Goal: Information Seeking & Learning: Find specific fact

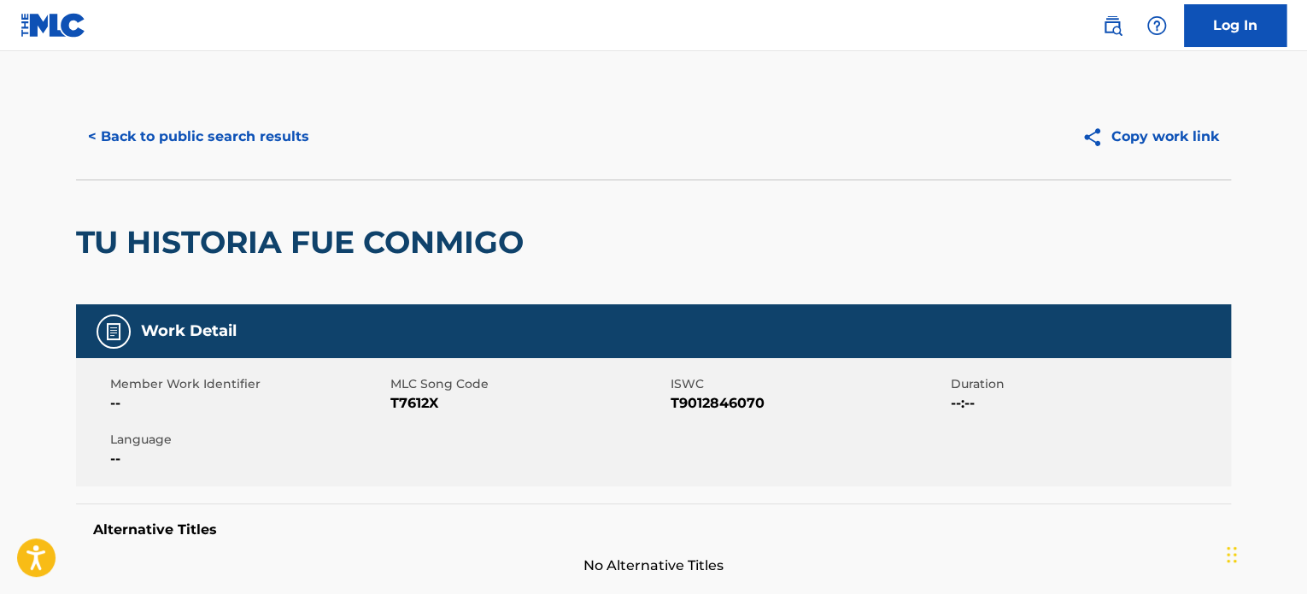
click at [226, 139] on button "< Back to public search results" at bounding box center [198, 136] width 245 height 43
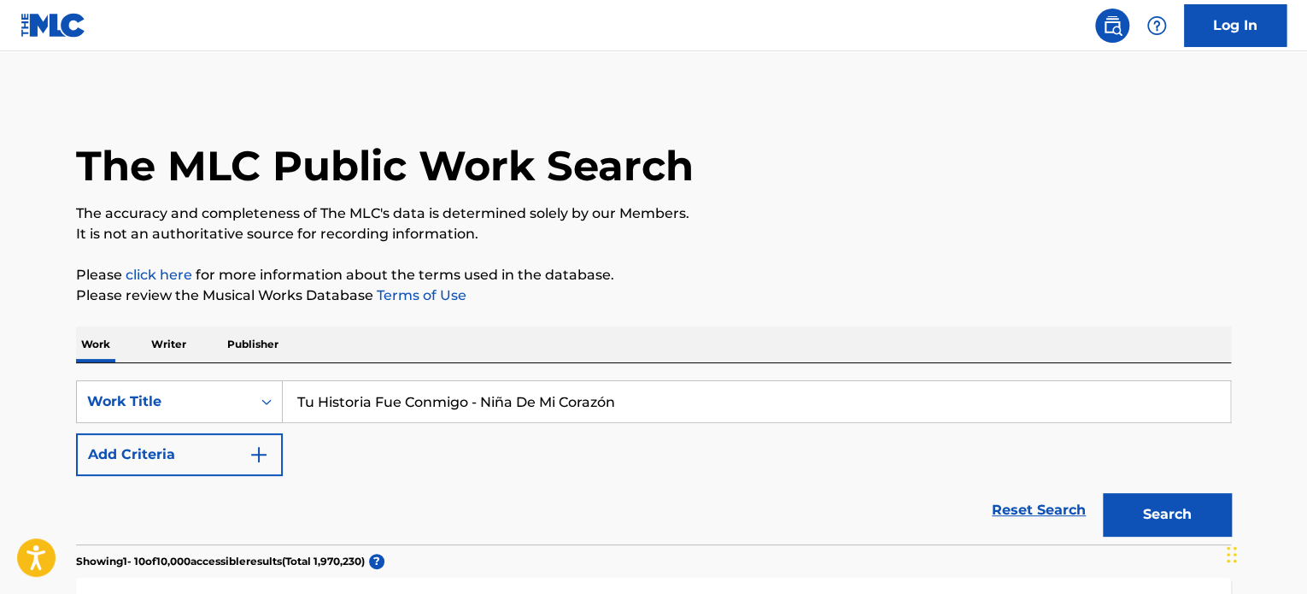
click at [394, 416] on input "Tu Historia Fue Conmigo - Niña De Mi Corazón" at bounding box center [756, 401] width 947 height 41
paste input "¿Porque Me Tratas Asi? (Turreo Edit)"
drag, startPoint x: 573, startPoint y: 390, endPoint x: 462, endPoint y: 397, distance: 111.3
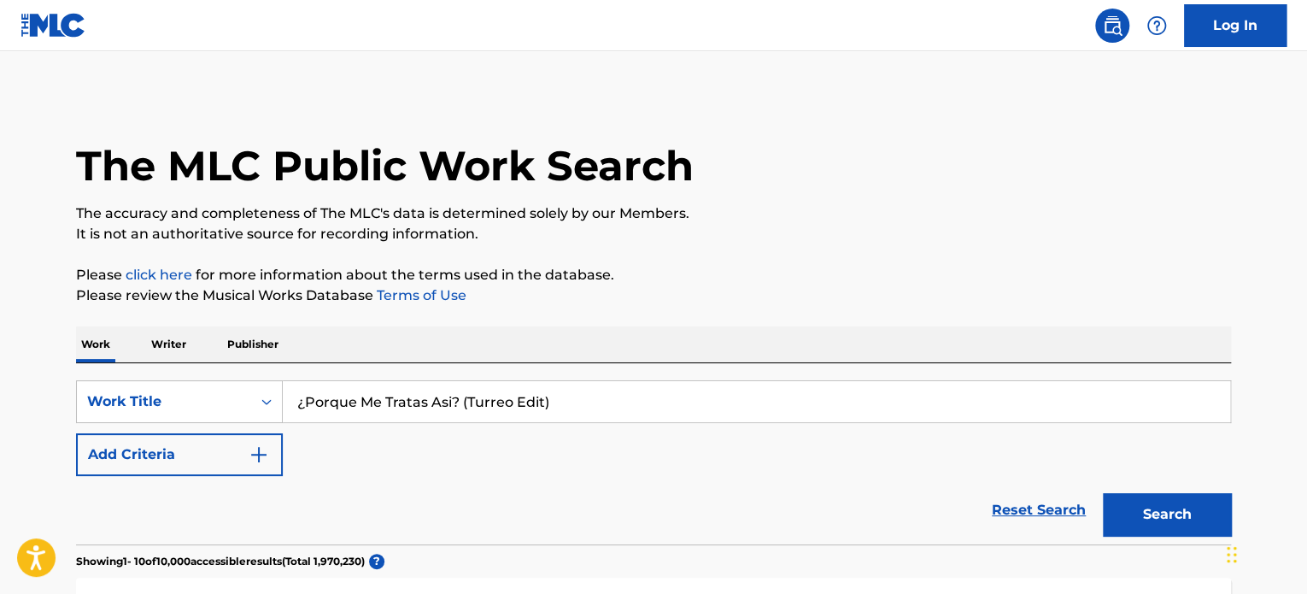
click at [462, 397] on input "¿Porque Me Tratas Asi? (Turreo Edit)" at bounding box center [756, 401] width 947 height 41
type input "¿Porque Me Tratas Asi?"
click at [1103, 493] on button "Search" at bounding box center [1167, 514] width 128 height 43
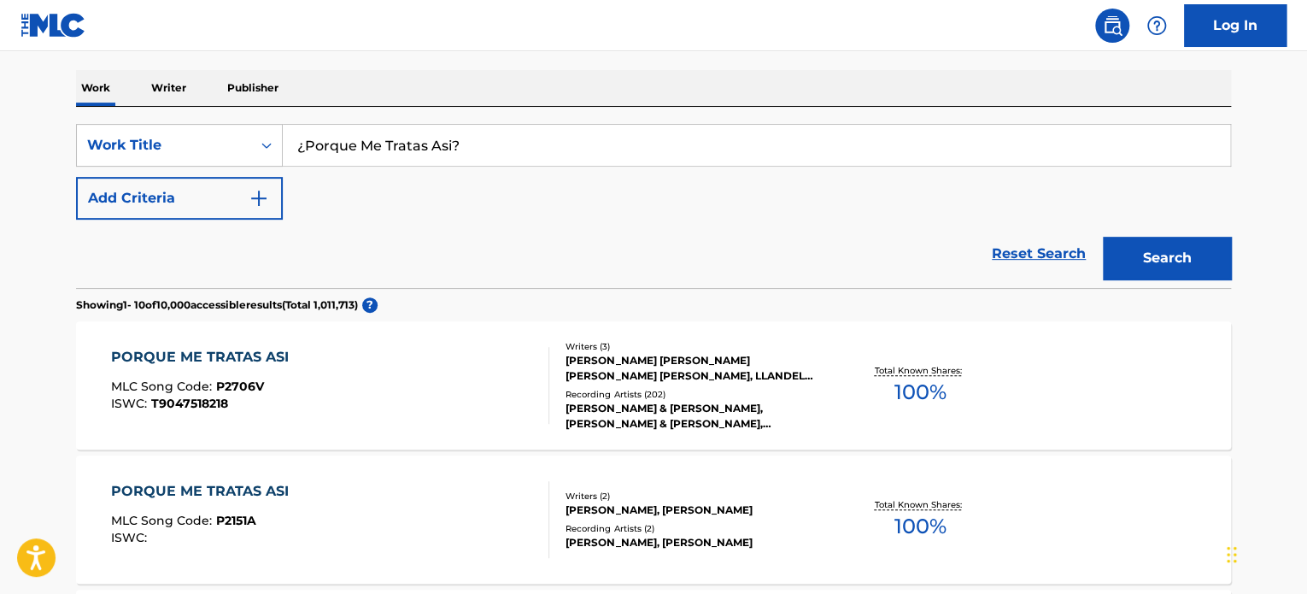
click at [403, 405] on div "PORQUE ME TRATAS ASI MLC Song Code : P2706V ISWC : T9047518218" at bounding box center [330, 385] width 439 height 77
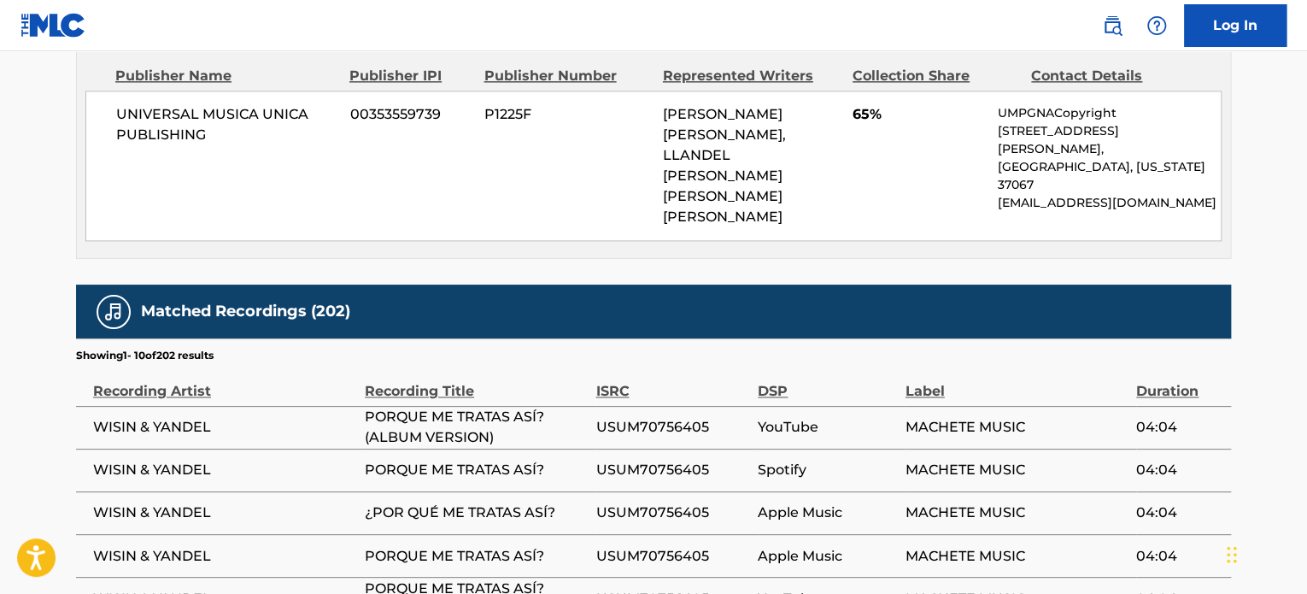
scroll to position [1446, 0]
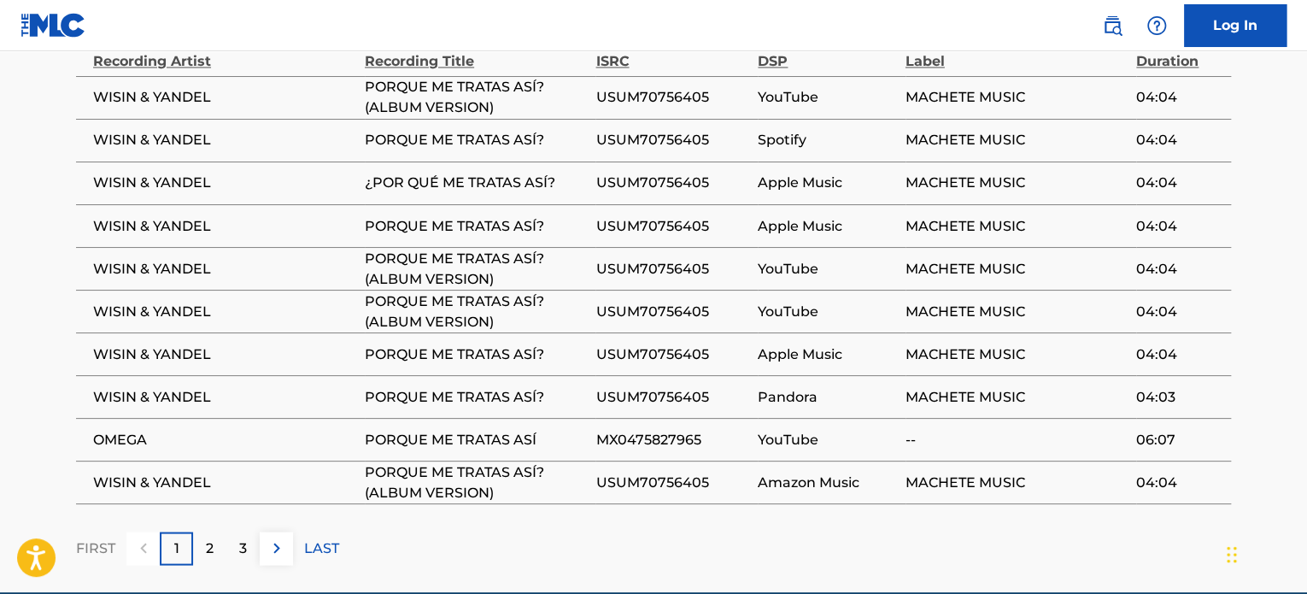
click at [217, 531] on div "2" at bounding box center [209, 547] width 33 height 33
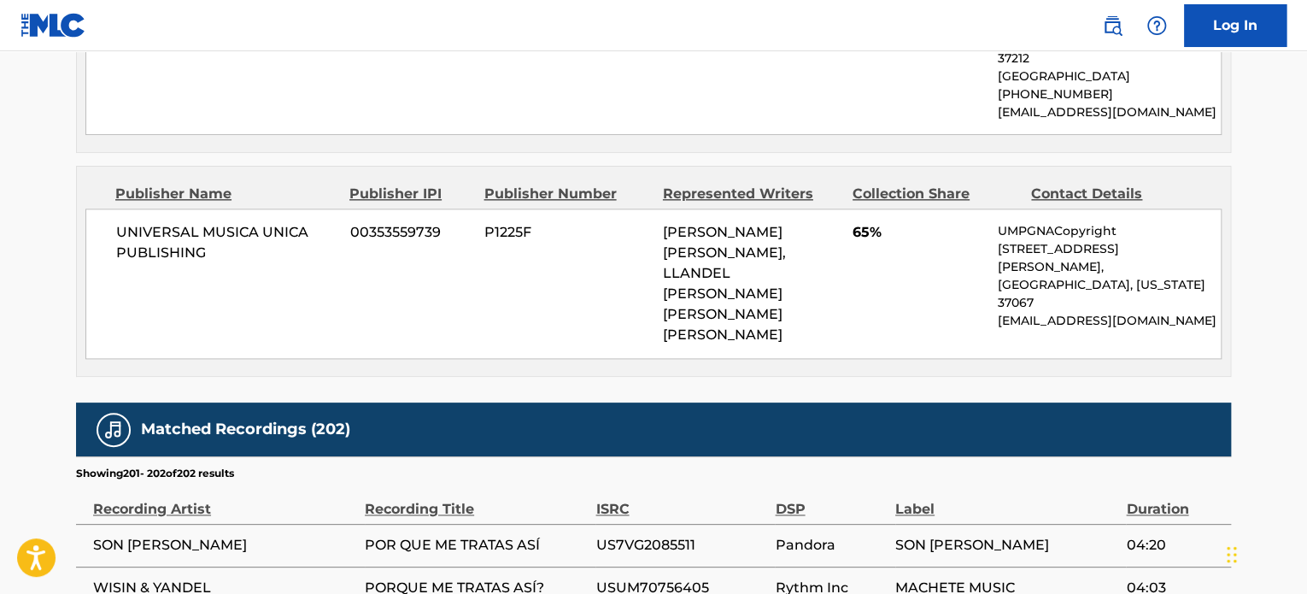
scroll to position [1104, 0]
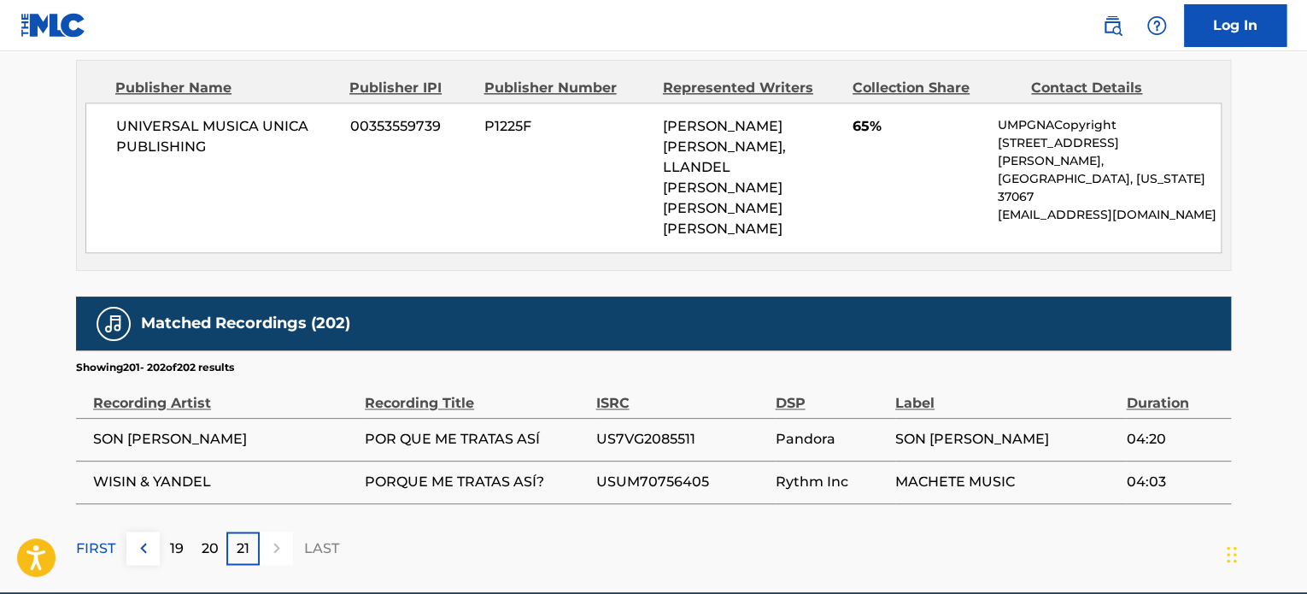
click at [220, 531] on div "20" at bounding box center [209, 547] width 33 height 33
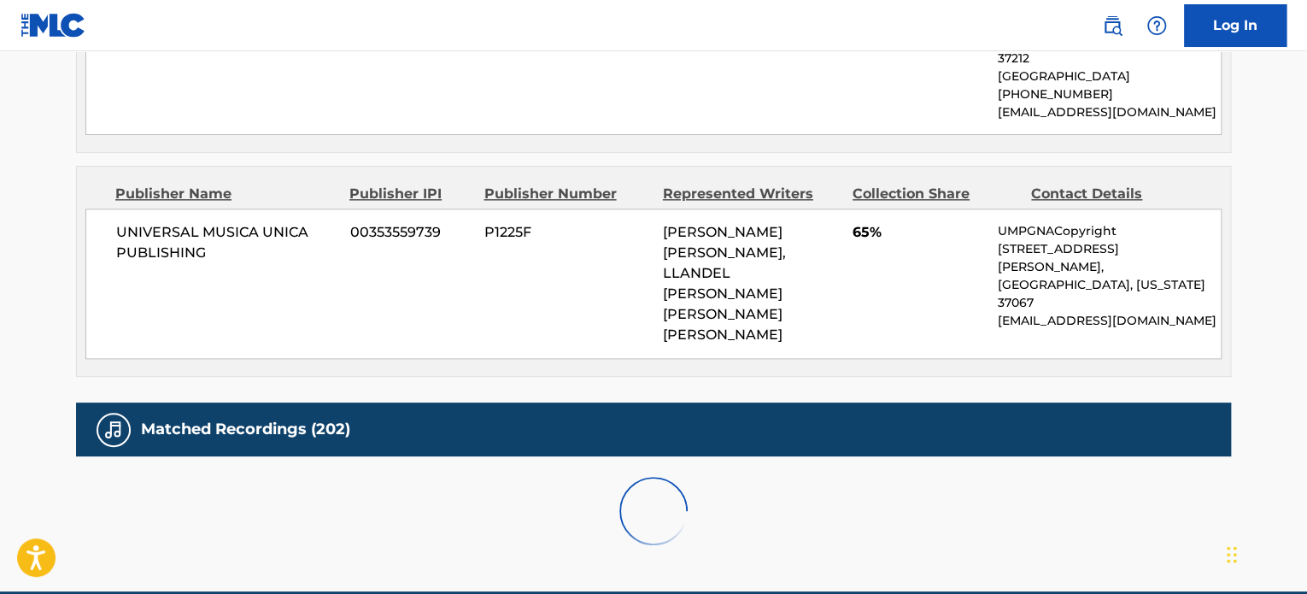
scroll to position [1360, 0]
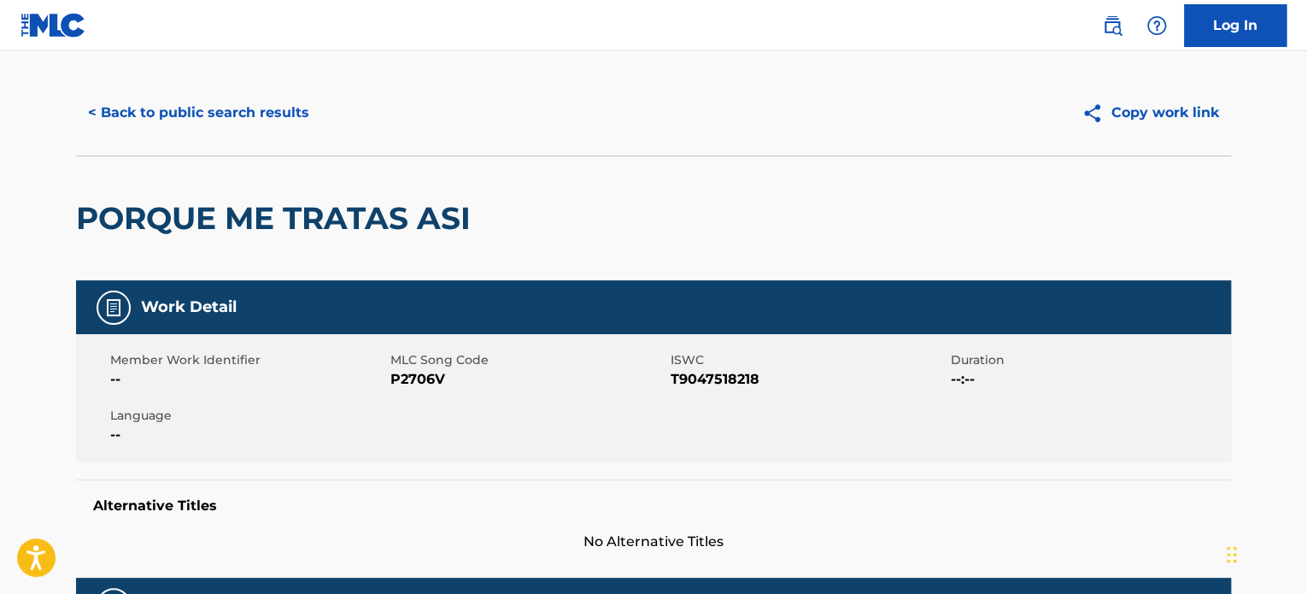
scroll to position [0, 0]
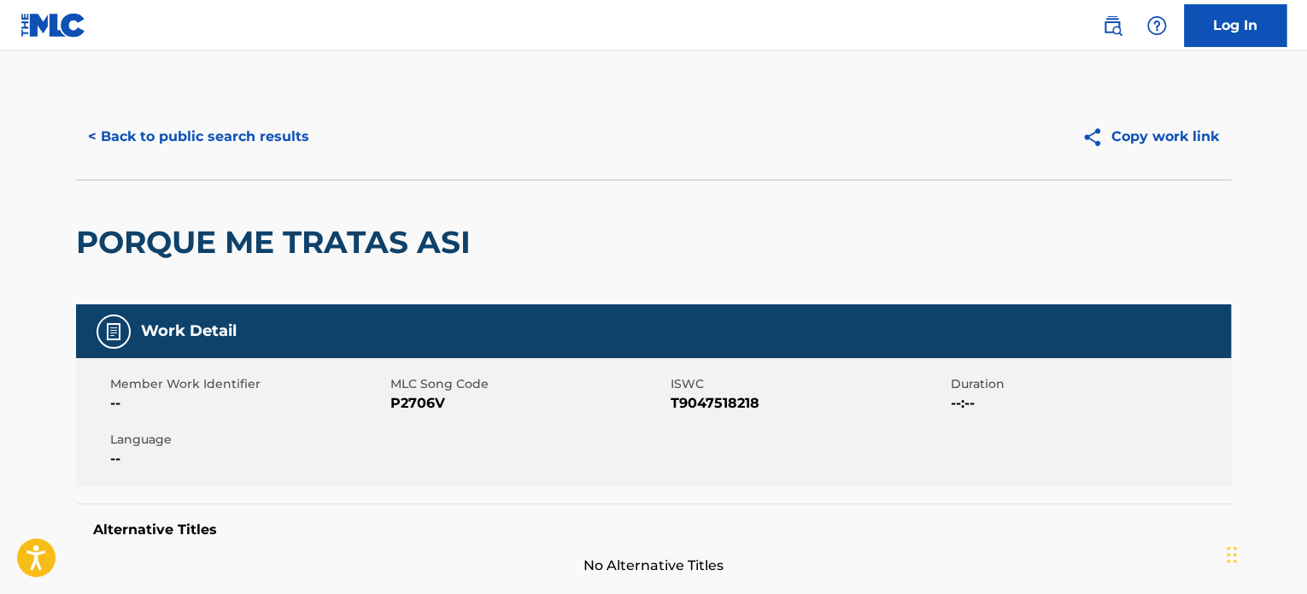
click at [246, 128] on button "< Back to public search results" at bounding box center [198, 136] width 245 height 43
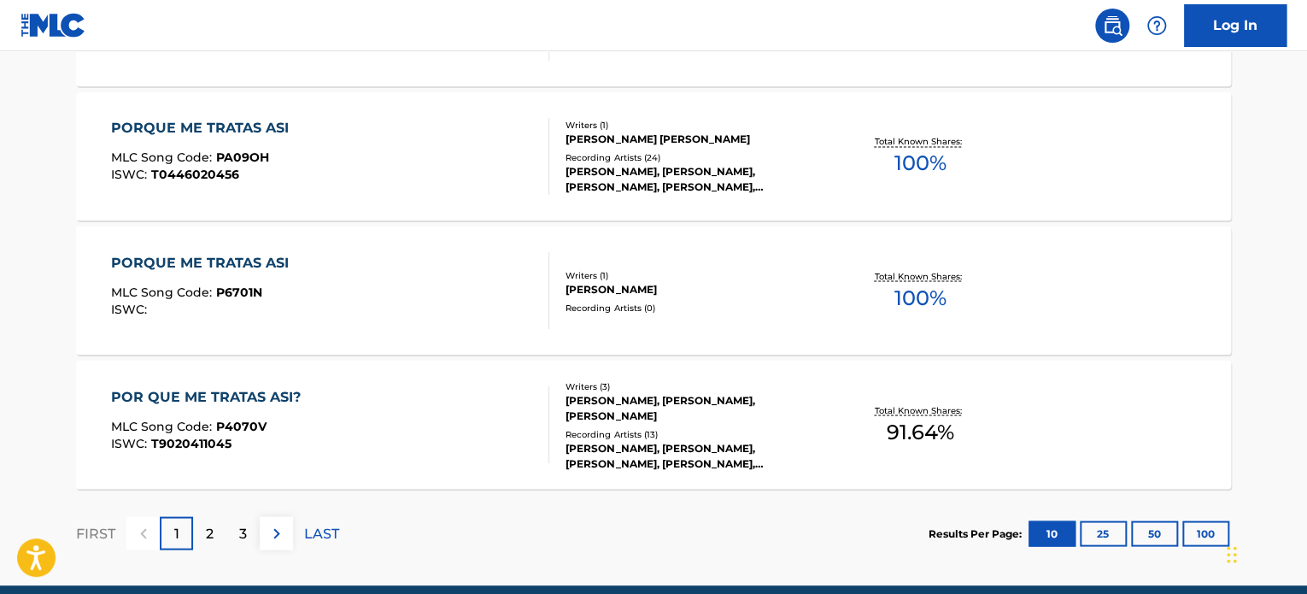
scroll to position [1497, 0]
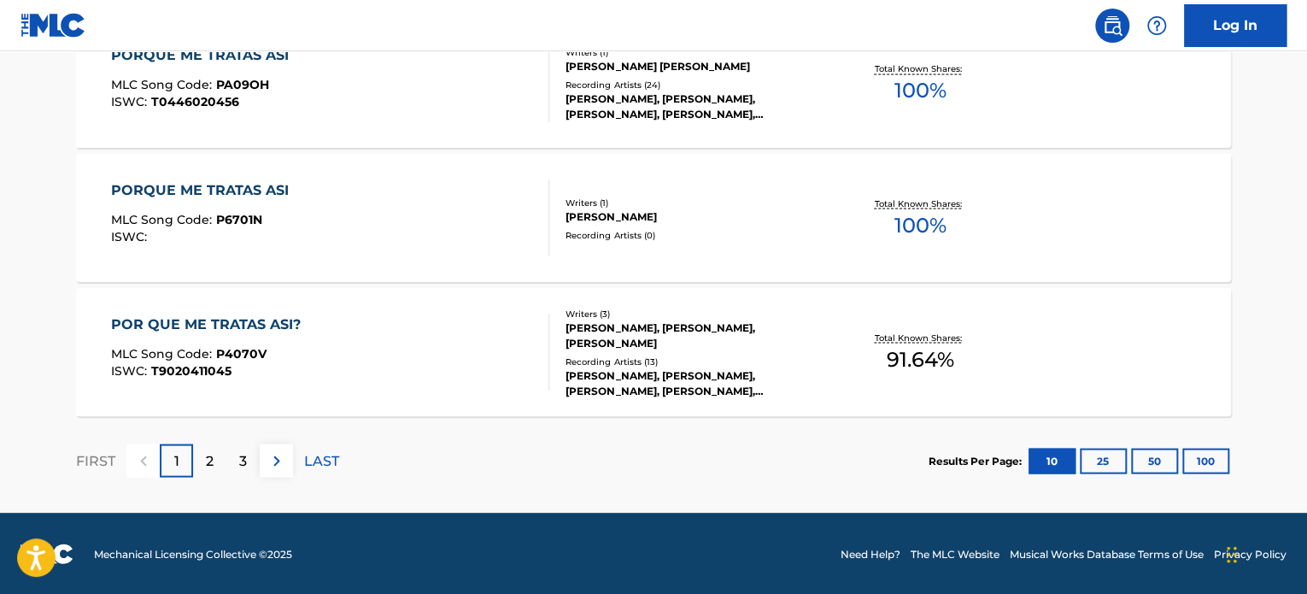
click at [1073, 459] on button "10" at bounding box center [1052, 461] width 47 height 26
click at [1080, 458] on button "25" at bounding box center [1103, 461] width 47 height 26
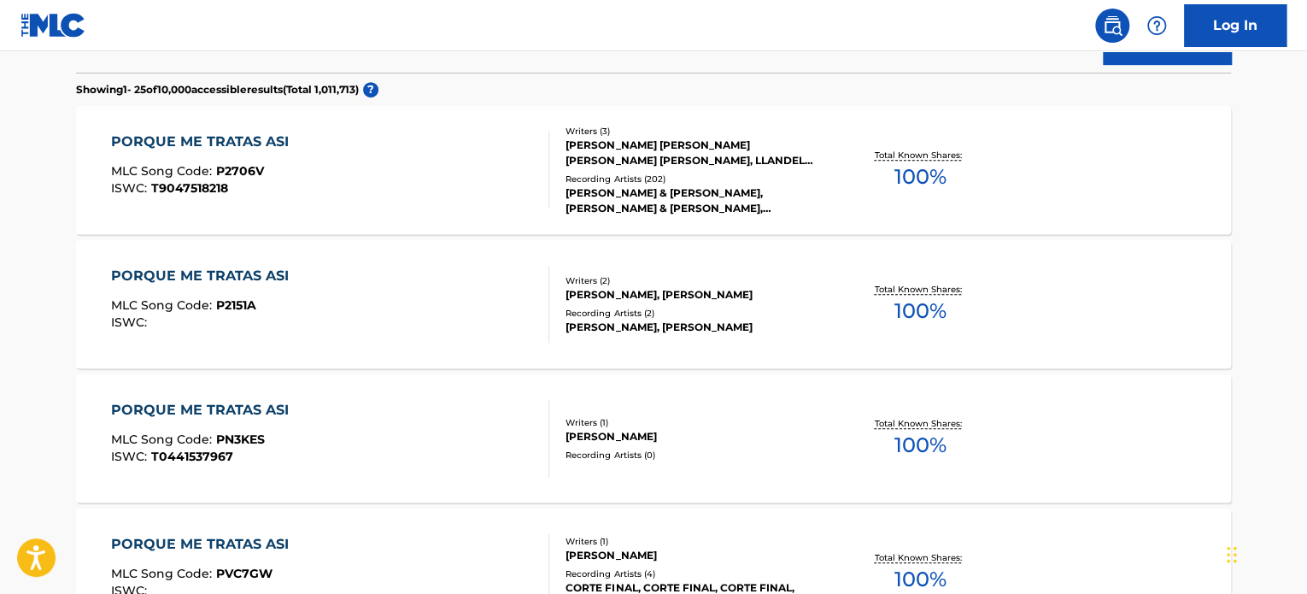
scroll to position [0, 0]
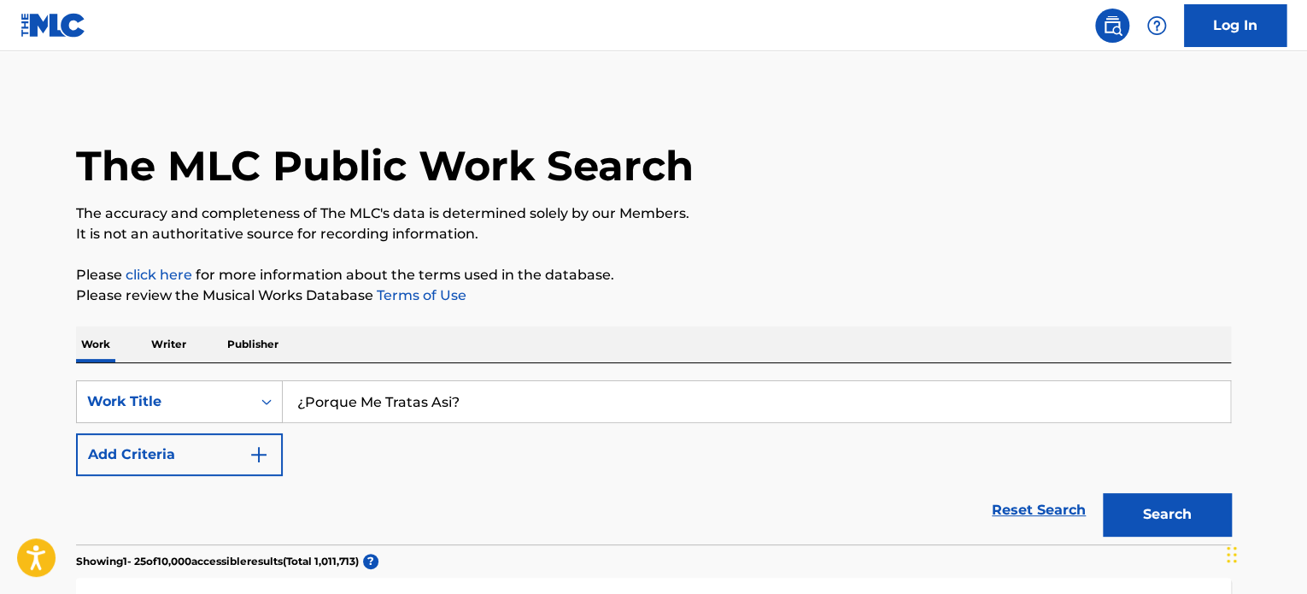
click at [243, 451] on button "Add Criteria" at bounding box center [179, 454] width 207 height 43
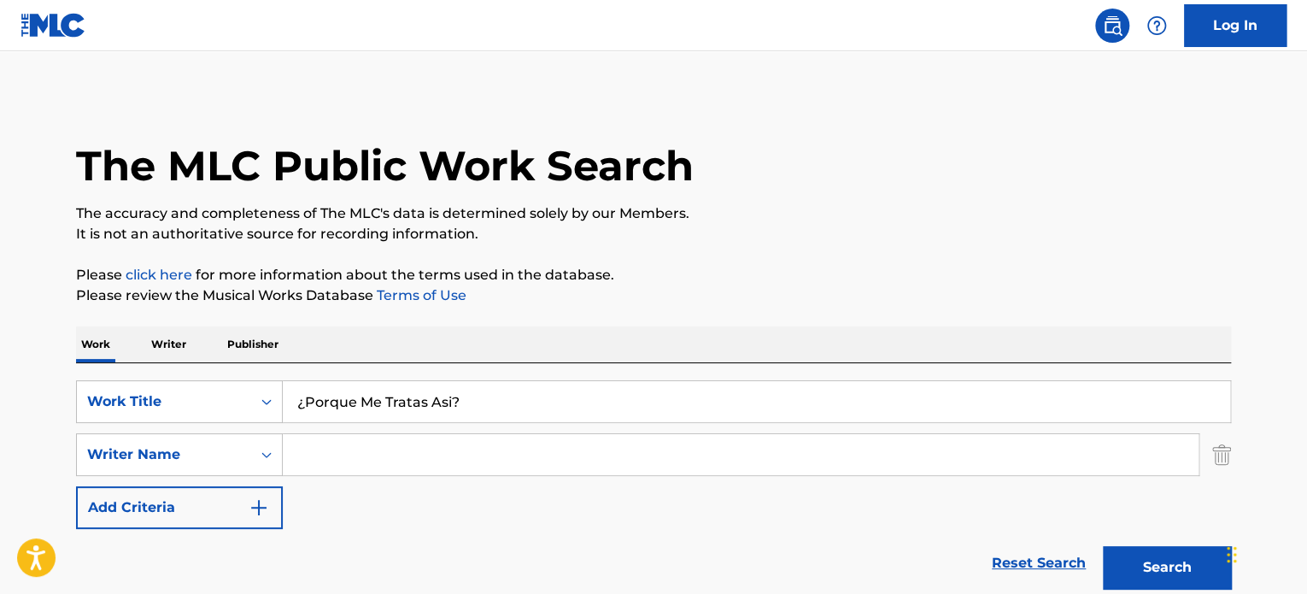
click at [365, 447] on input "Search Form" at bounding box center [741, 454] width 916 height 41
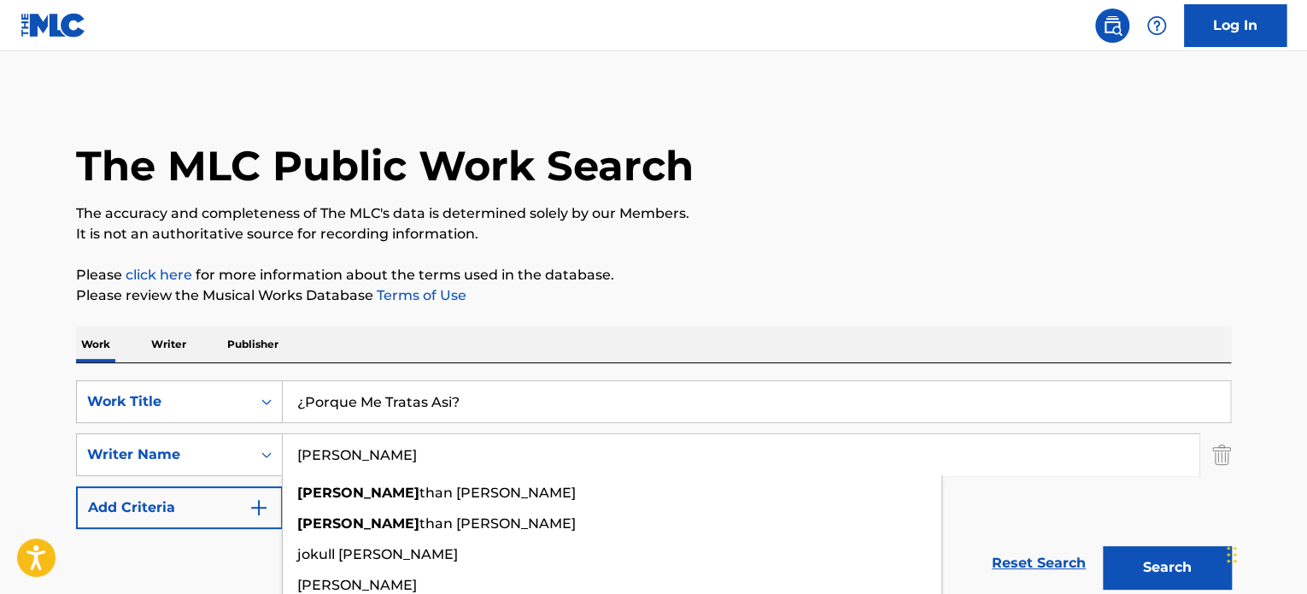
type input "[PERSON_NAME]"
click at [1103, 546] on button "Search" at bounding box center [1167, 567] width 128 height 43
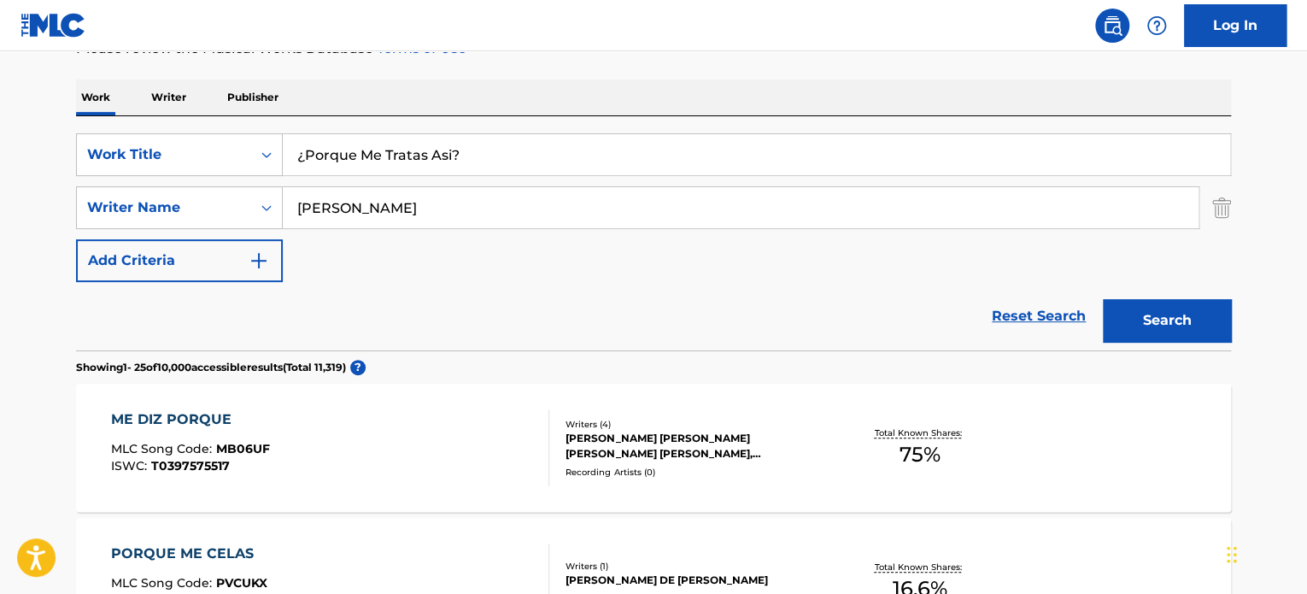
scroll to position [256, 0]
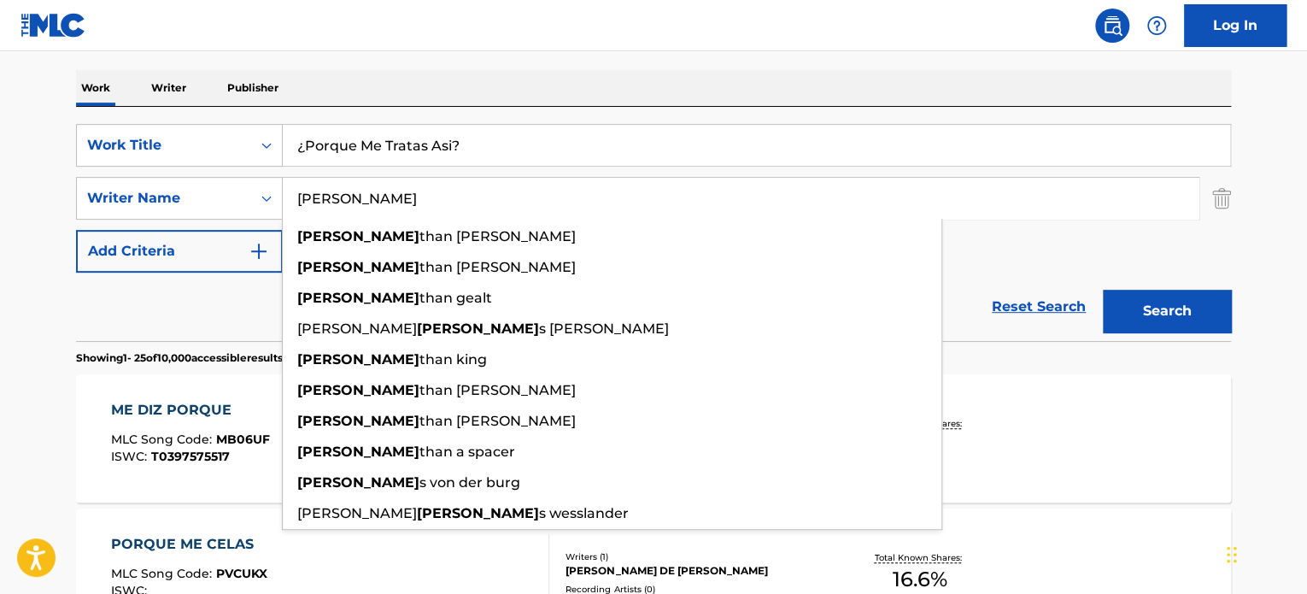
click at [370, 156] on input "¿Porque Me Tratas Asi?" at bounding box center [756, 145] width 947 height 41
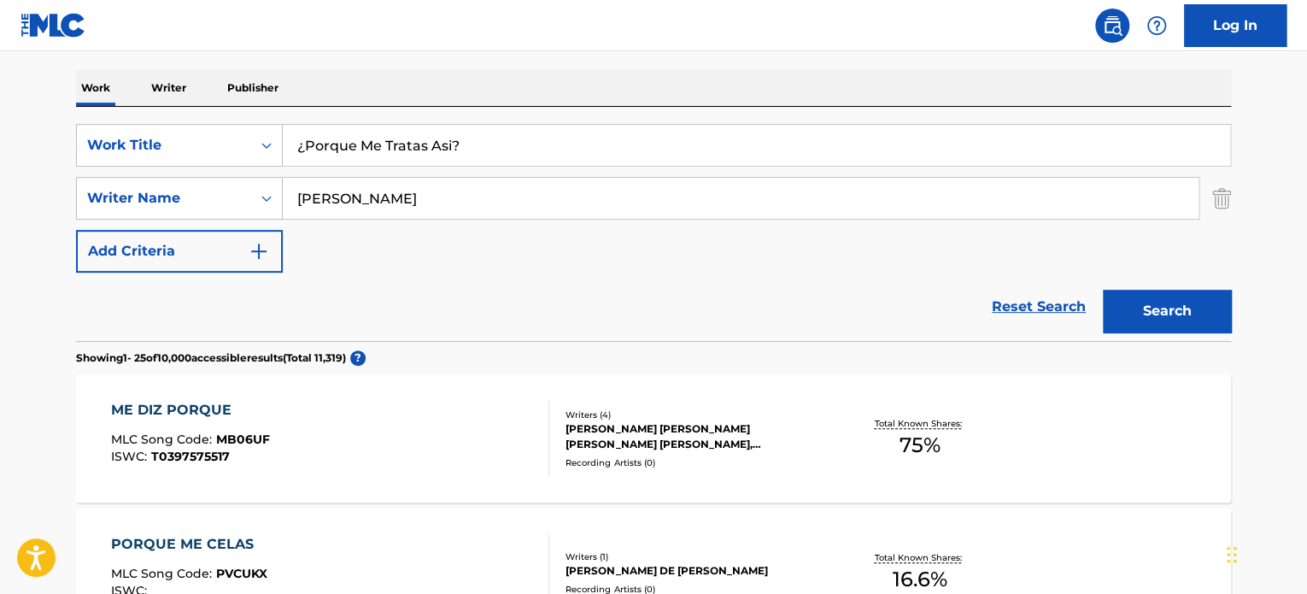
click at [369, 152] on input "¿Porque Me Tratas Asi?" at bounding box center [756, 145] width 947 height 41
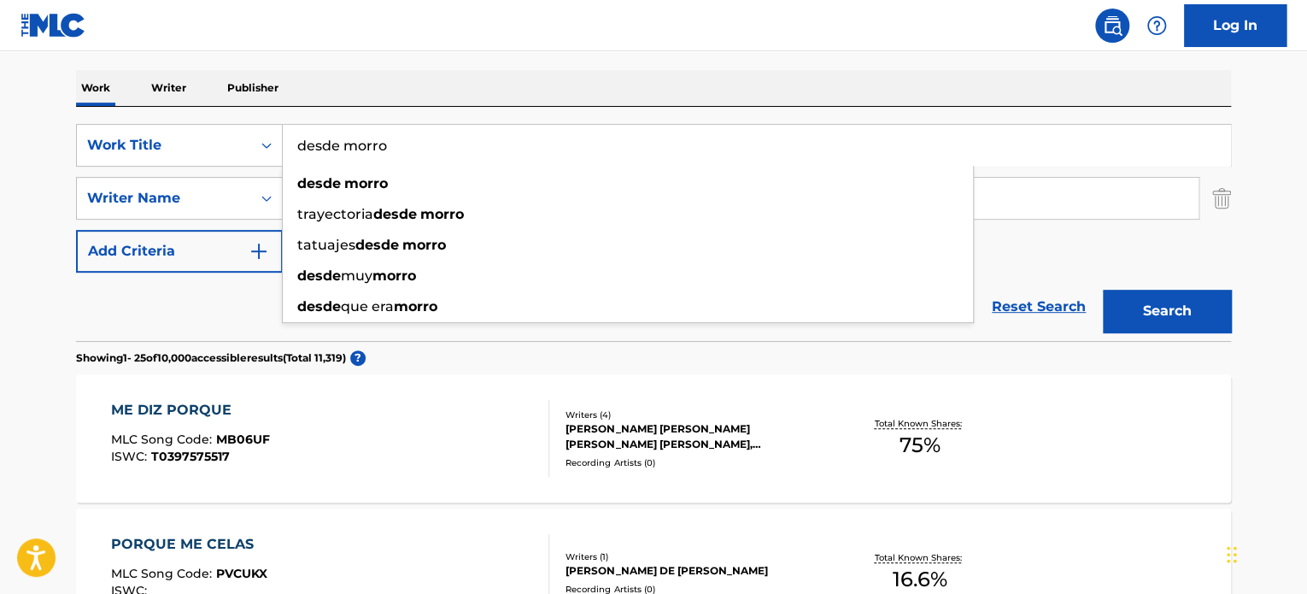
type input "desde morro"
click at [224, 327] on div "Reset Search Search" at bounding box center [653, 307] width 1155 height 68
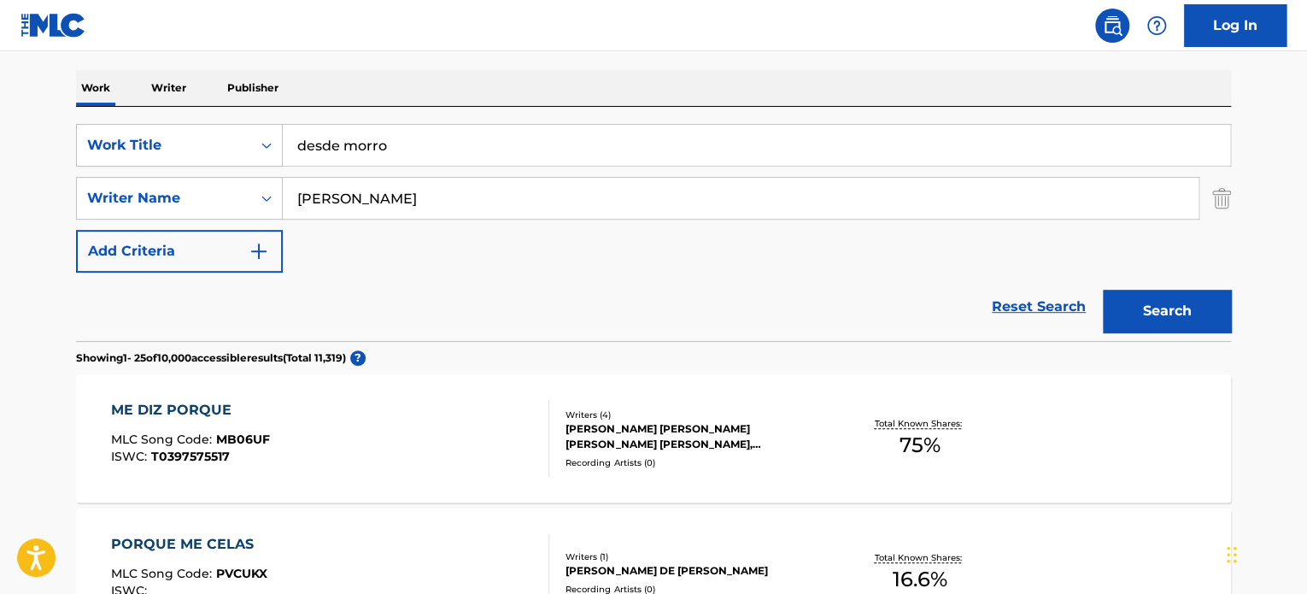
drag, startPoint x: 378, startPoint y: 212, endPoint x: 46, endPoint y: 206, distance: 331.5
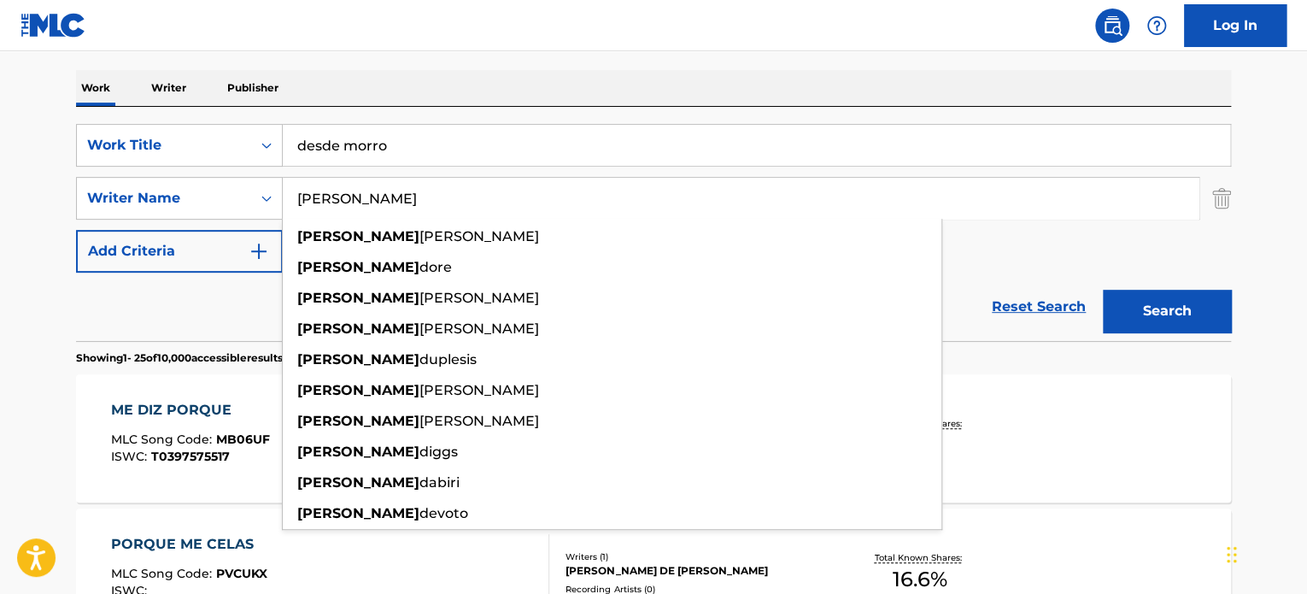
type input "[PERSON_NAME]"
click at [1103, 290] on button "Search" at bounding box center [1167, 311] width 128 height 43
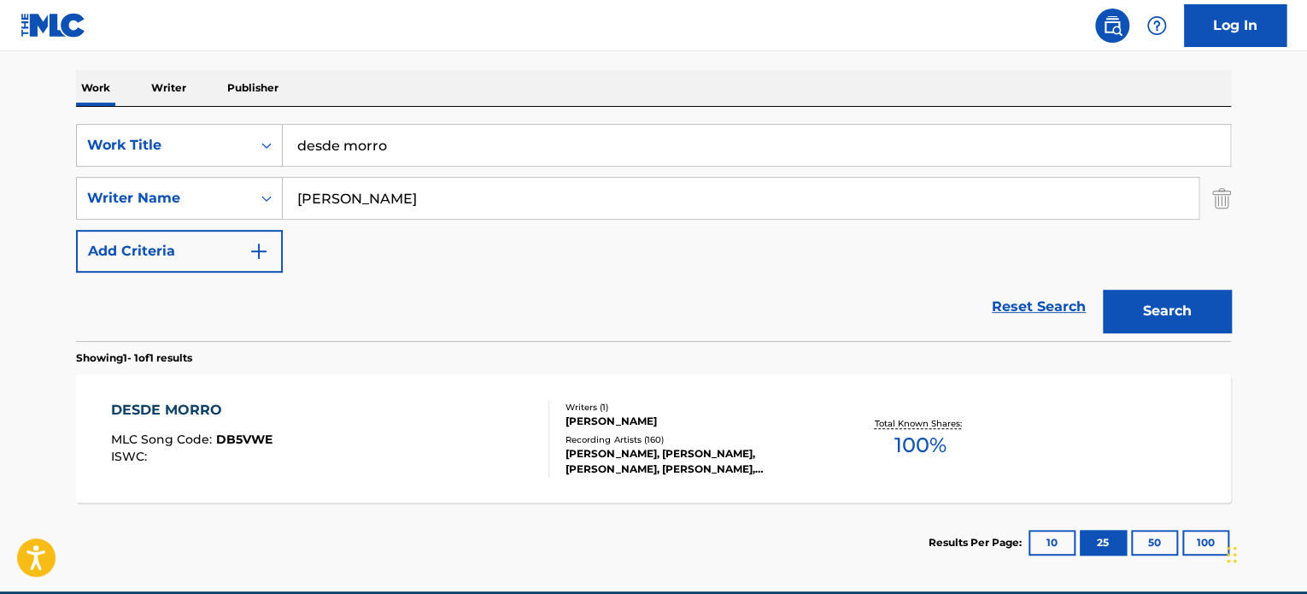
click at [424, 145] on input "desde morro" at bounding box center [756, 145] width 947 height 41
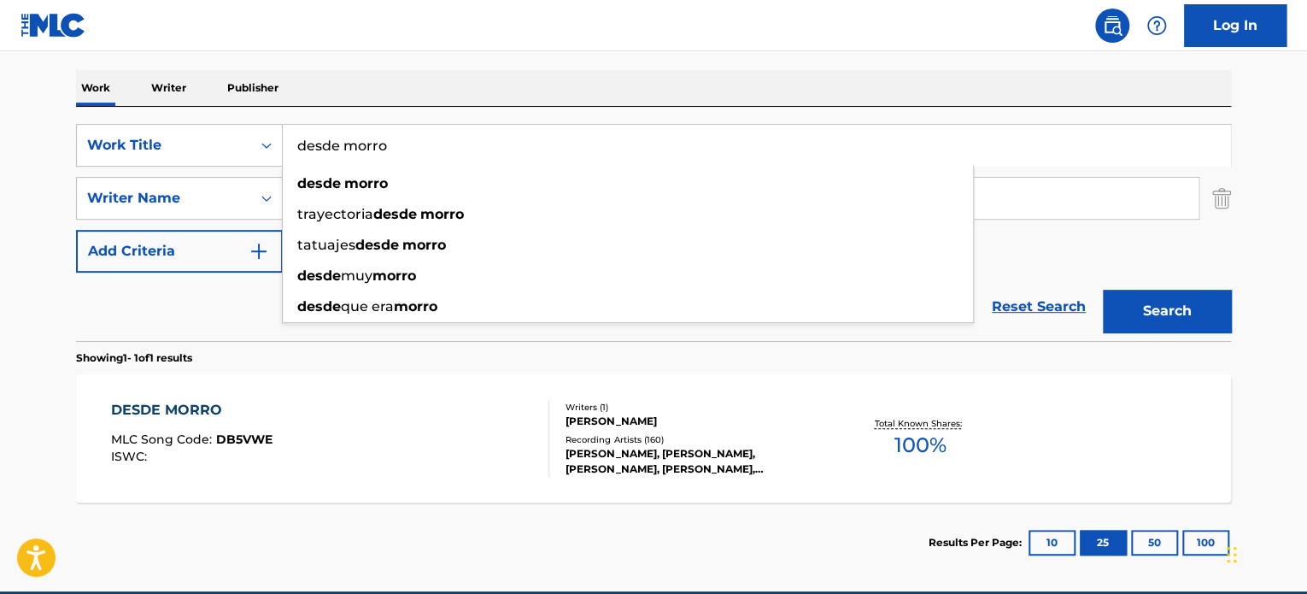
click at [424, 145] on input "desde morro" at bounding box center [756, 145] width 947 height 41
paste input "Tu amor o tu enemig"
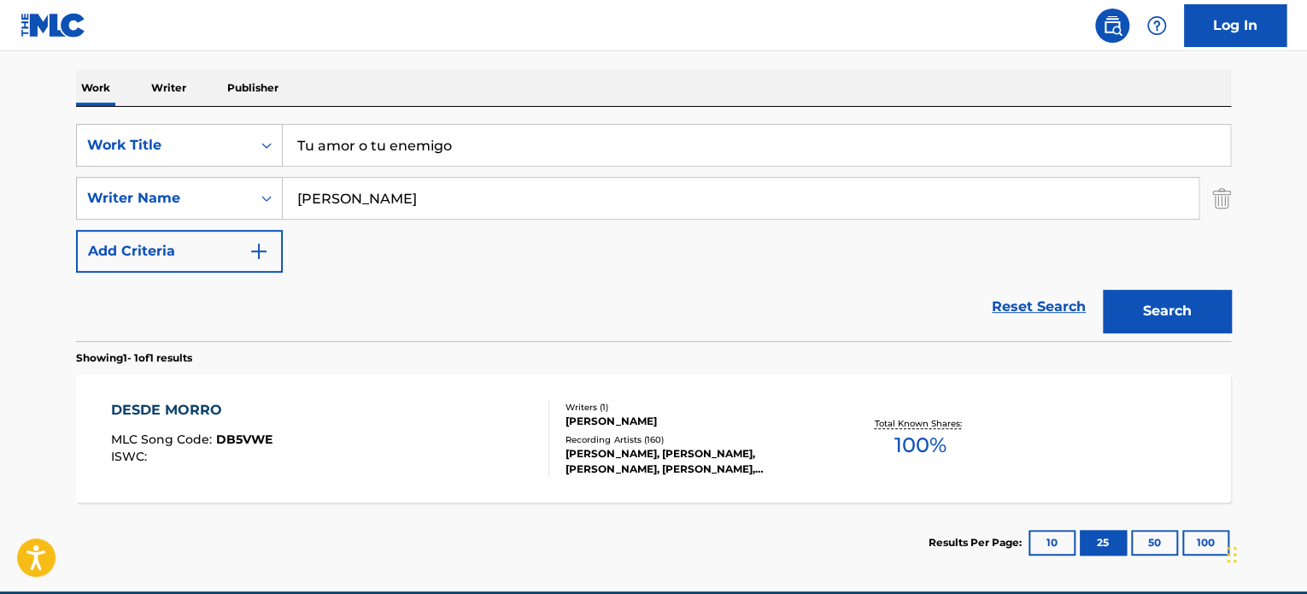
type input "Tu amor o tu enemigo"
drag, startPoint x: 787, startPoint y: 267, endPoint x: 622, endPoint y: 236, distance: 167.9
click at [780, 267] on div "SearchWithCriteria936ed160-00a8-4923-b408-7cdaa1cd295b Work Title Tu amor o tu …" at bounding box center [653, 198] width 1155 height 149
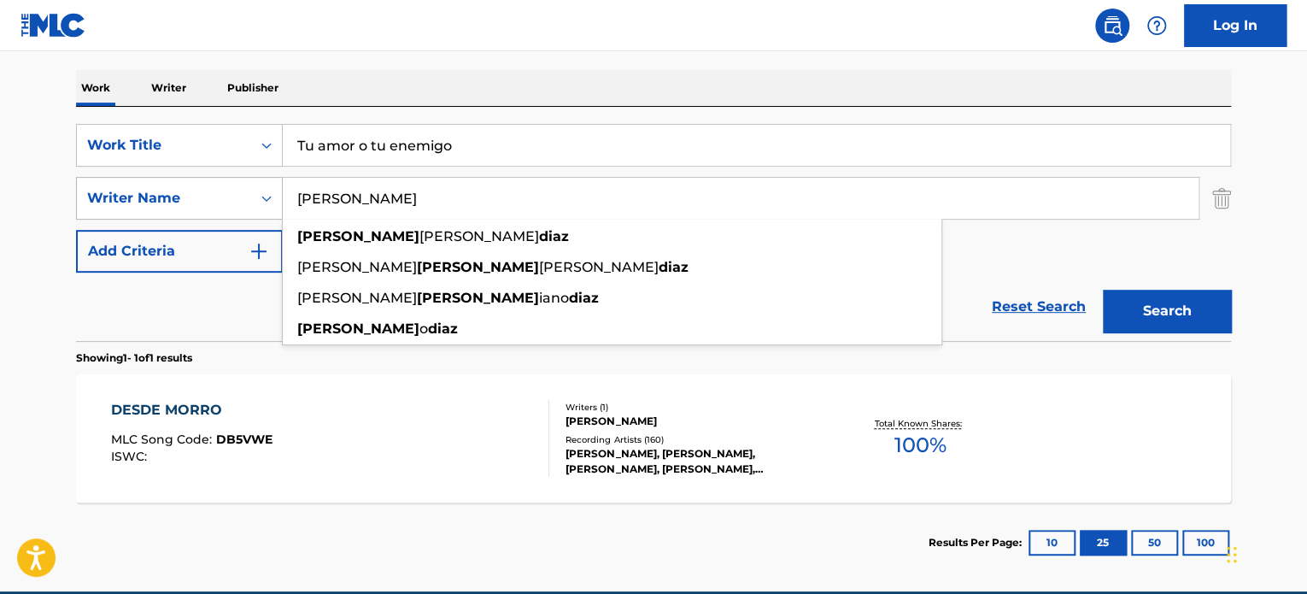
drag, startPoint x: 471, startPoint y: 202, endPoint x: 196, endPoint y: 202, distance: 274.2
click at [196, 202] on div "SearchWithCriteriaba30100e-5abf-4a0f-b50f-01127bf17176 Writer Name [PERSON_NAME…" at bounding box center [653, 198] width 1155 height 43
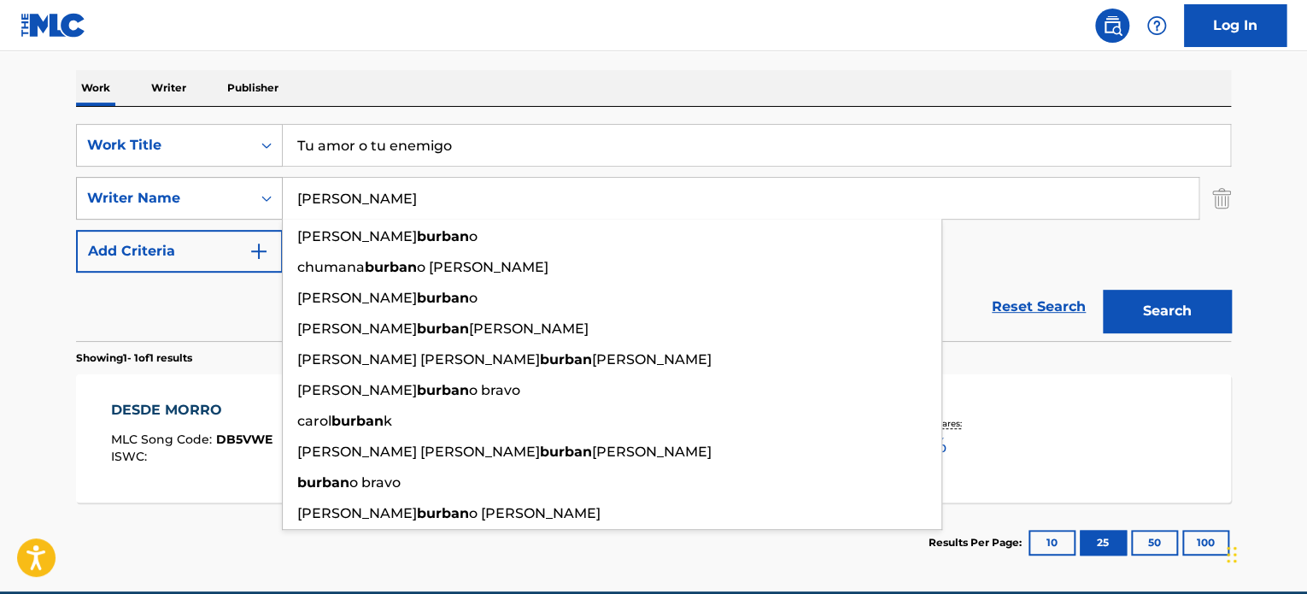
click at [1103, 290] on button "Search" at bounding box center [1167, 311] width 128 height 43
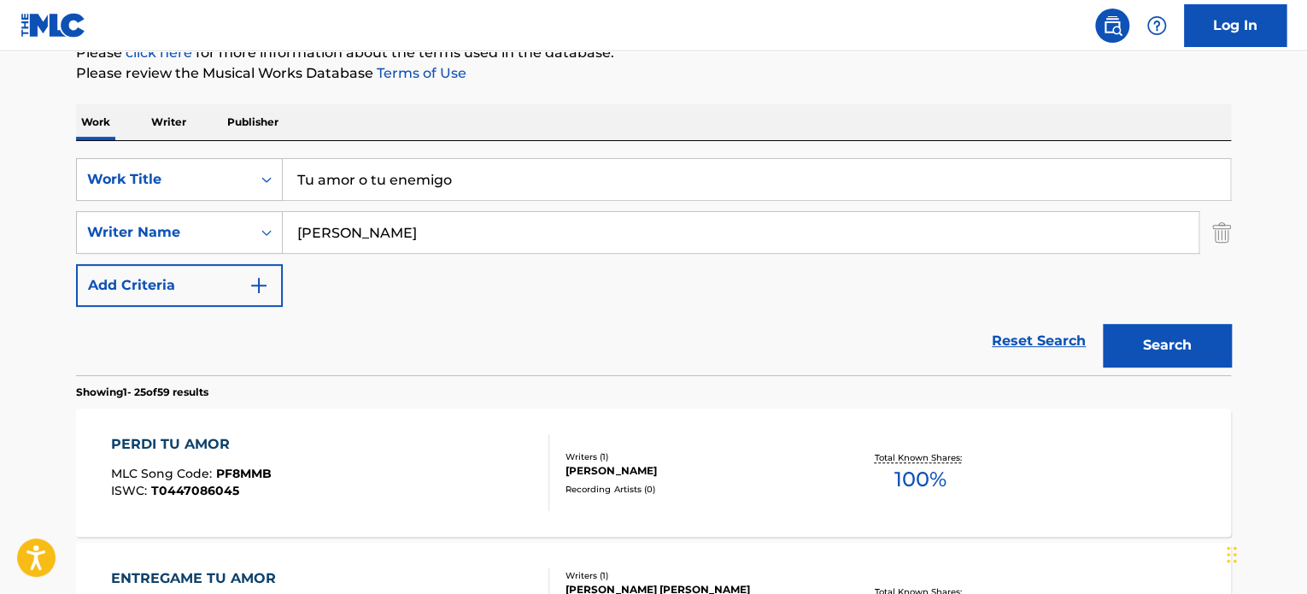
scroll to position [85, 0]
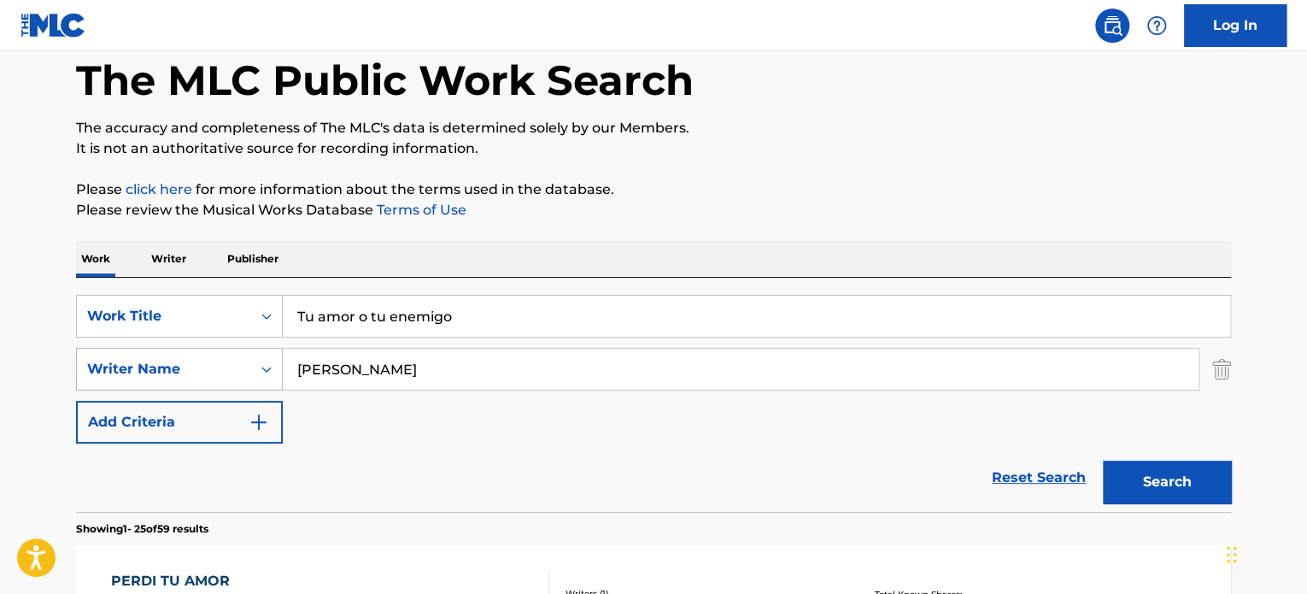
drag, startPoint x: 467, startPoint y: 380, endPoint x: 179, endPoint y: 379, distance: 288.8
click at [185, 379] on div "SearchWithCriteriaba30100e-5abf-4a0f-b50f-01127bf17176 Writer Name [PERSON_NAME]" at bounding box center [653, 369] width 1155 height 43
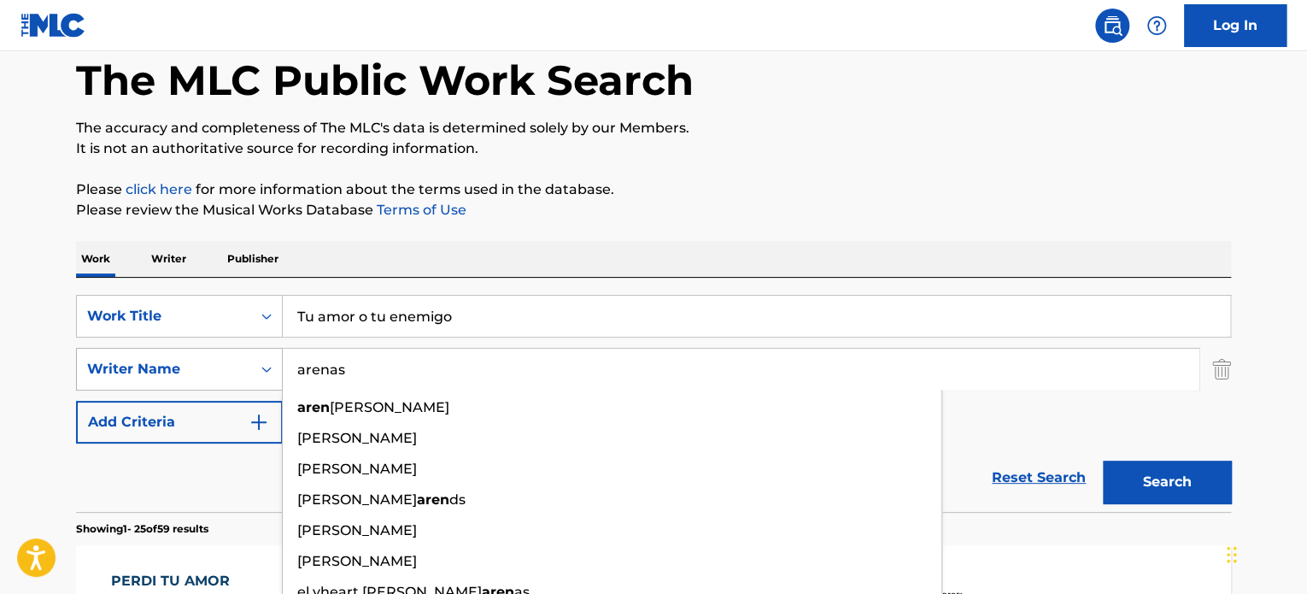
type input "arenas"
click at [1103, 460] on button "Search" at bounding box center [1167, 481] width 128 height 43
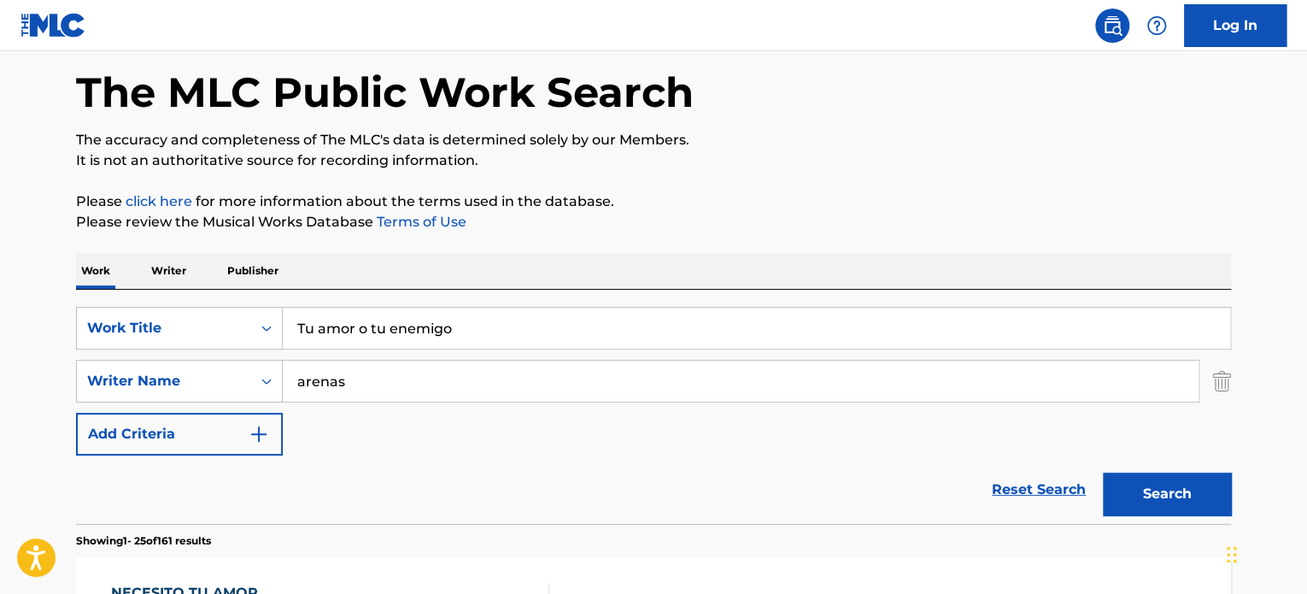
scroll to position [0, 0]
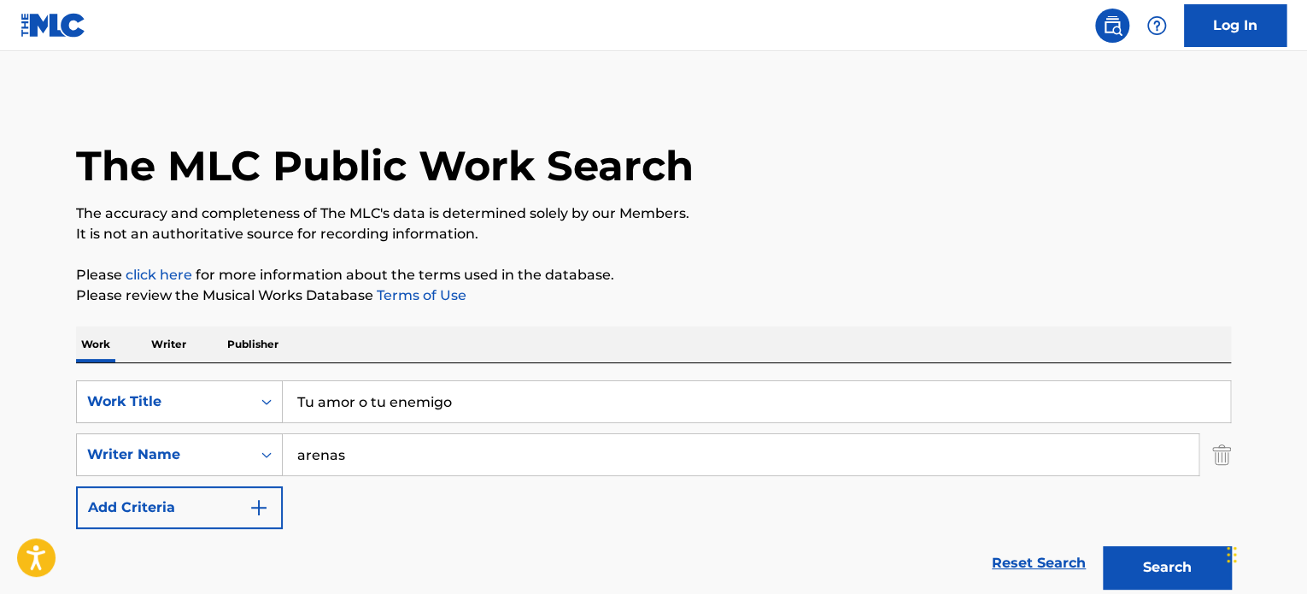
click at [1216, 456] on img "Search Form" at bounding box center [1221, 454] width 19 height 43
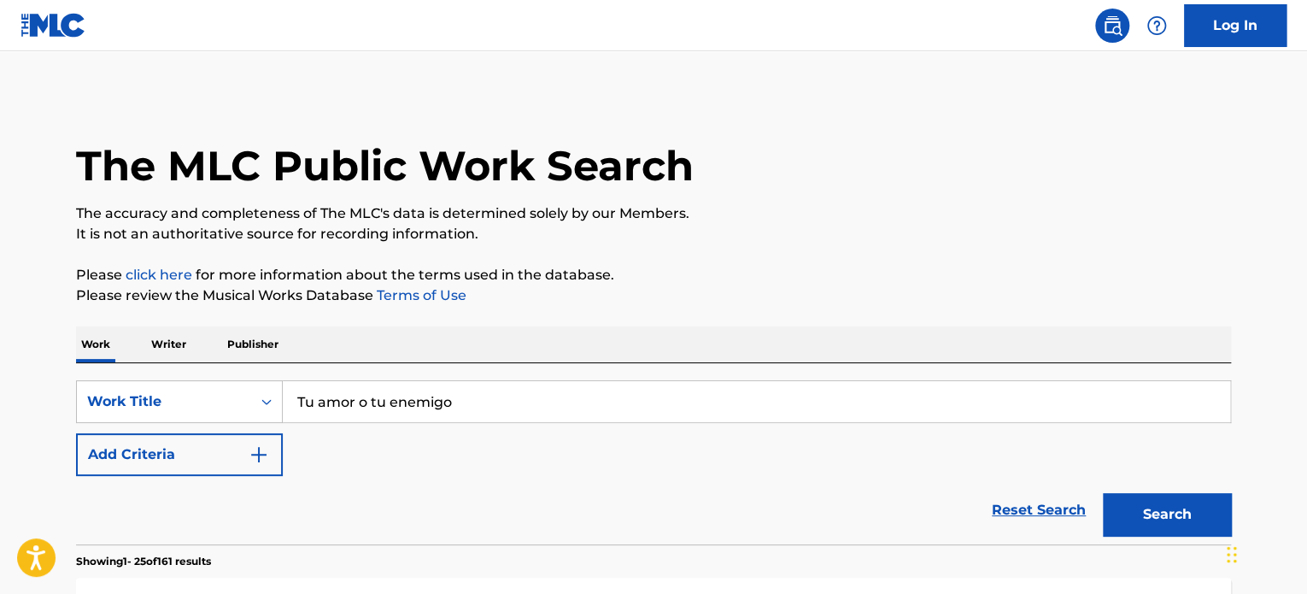
click at [1193, 510] on button "Search" at bounding box center [1167, 514] width 128 height 43
click at [348, 408] on input "Tu amor o tu enemigo" at bounding box center [756, 401] width 947 height 41
type input "r"
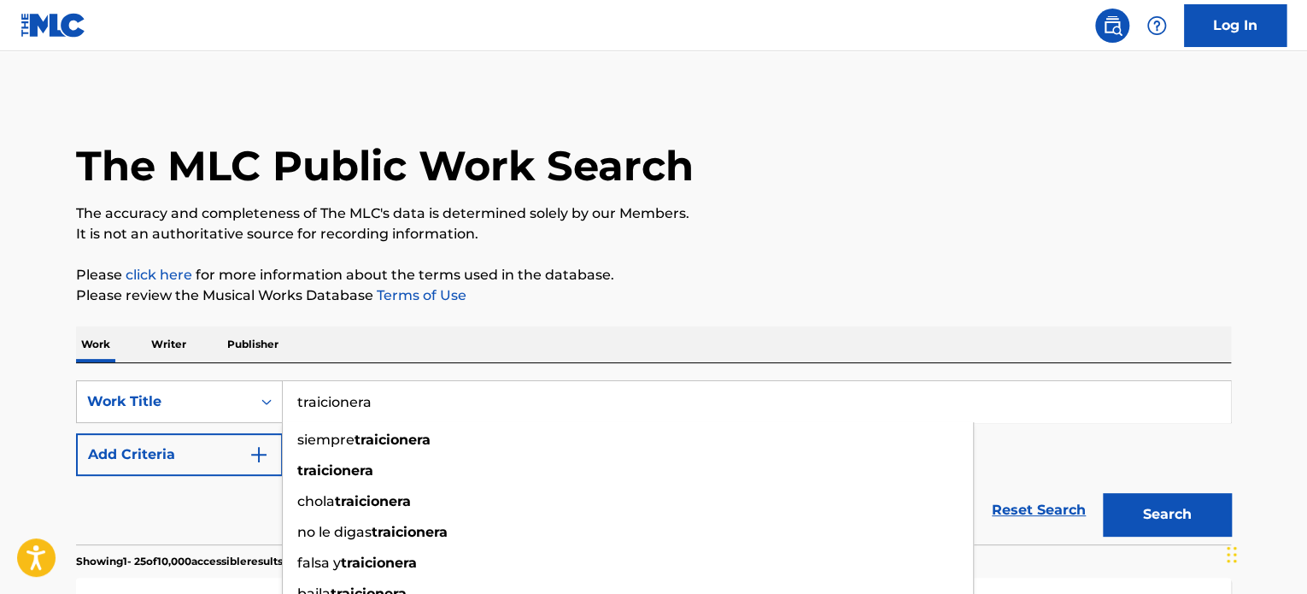
type input "traicionera"
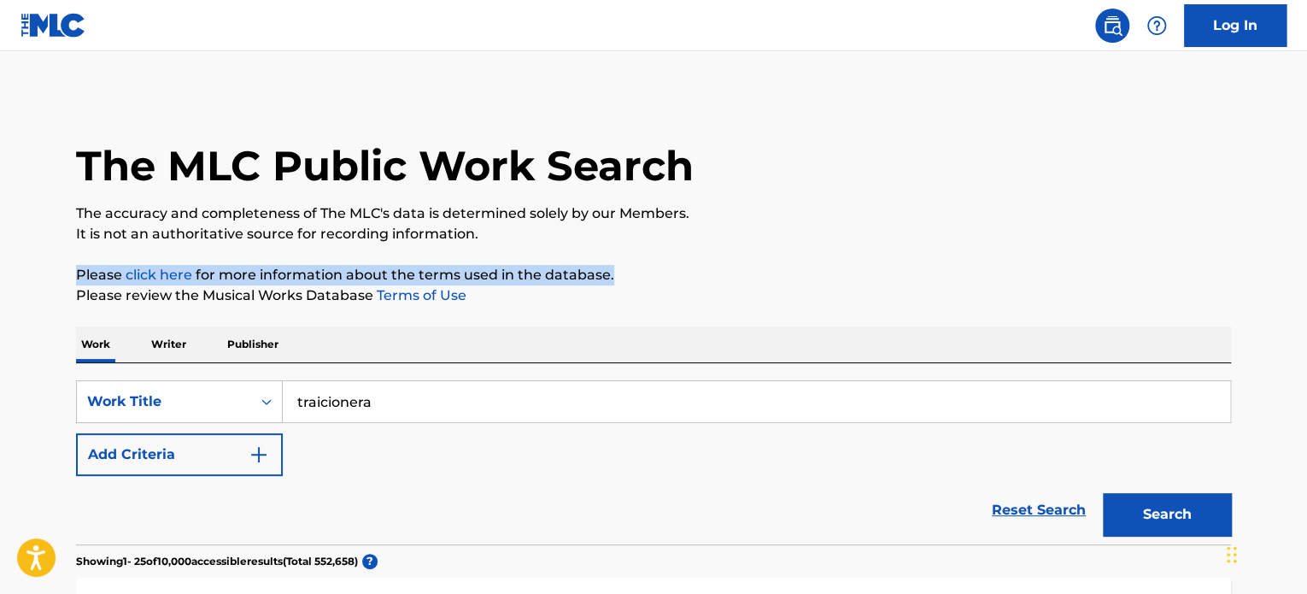
click at [185, 457] on button "Add Criteria" at bounding box center [179, 454] width 207 height 43
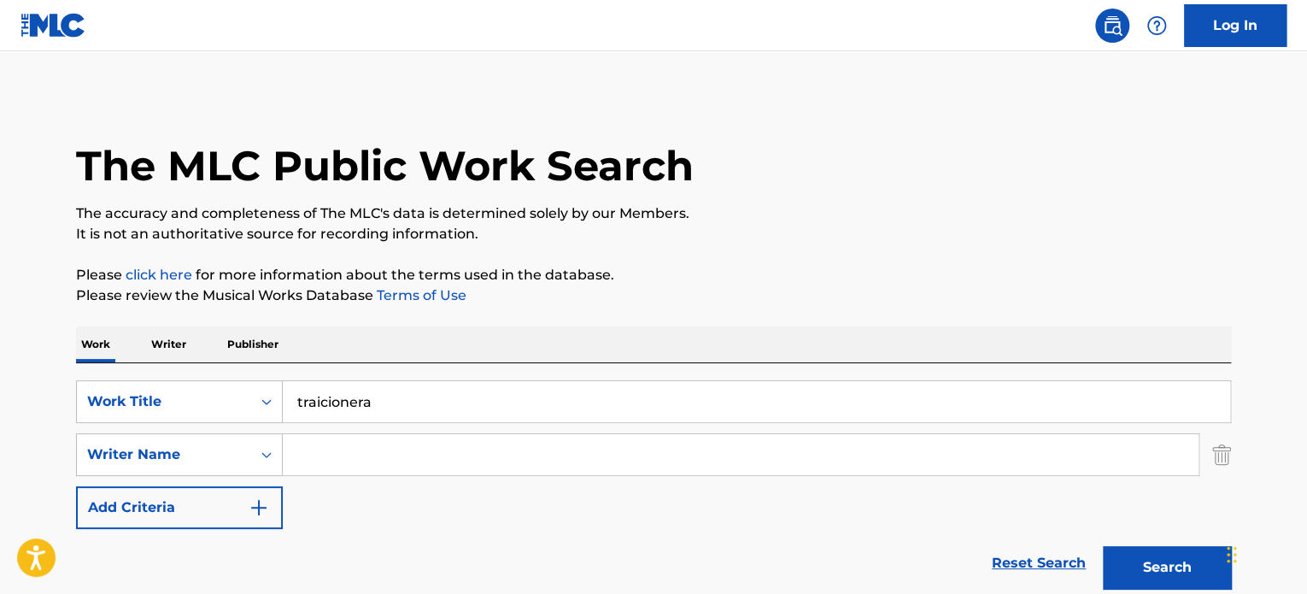
click at [367, 449] on input "Search Form" at bounding box center [741, 454] width 916 height 41
paste input "[PERSON_NAME]"
type input "[PERSON_NAME]"
click at [1103, 546] on button "Search" at bounding box center [1167, 567] width 128 height 43
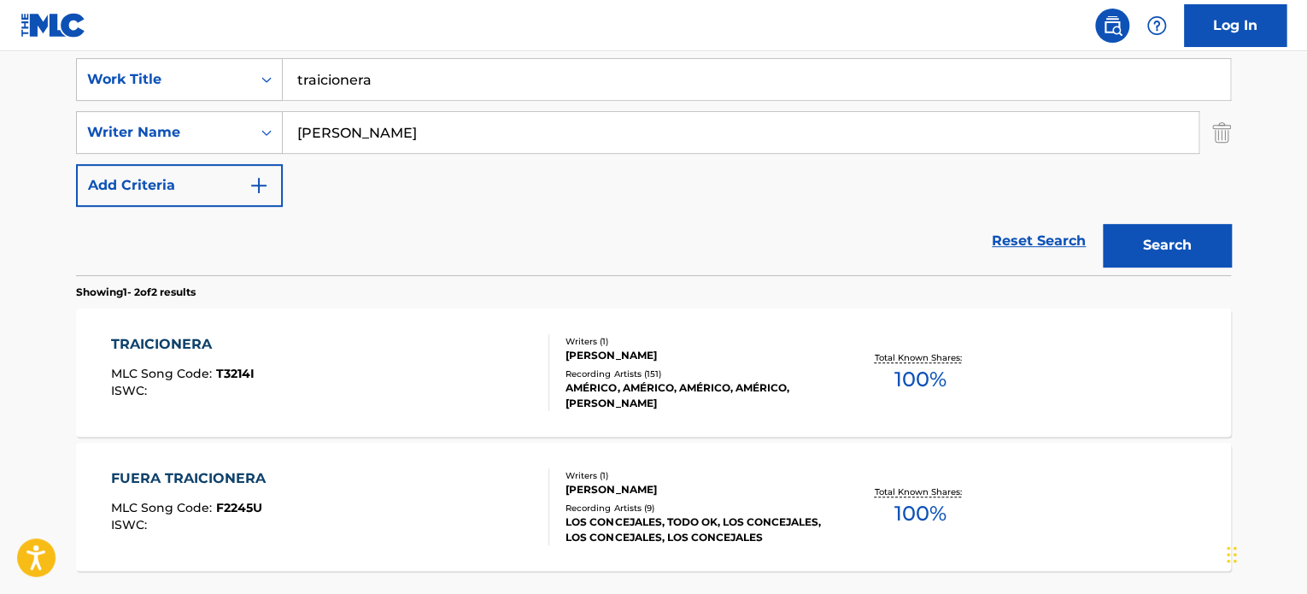
scroll to position [342, 0]
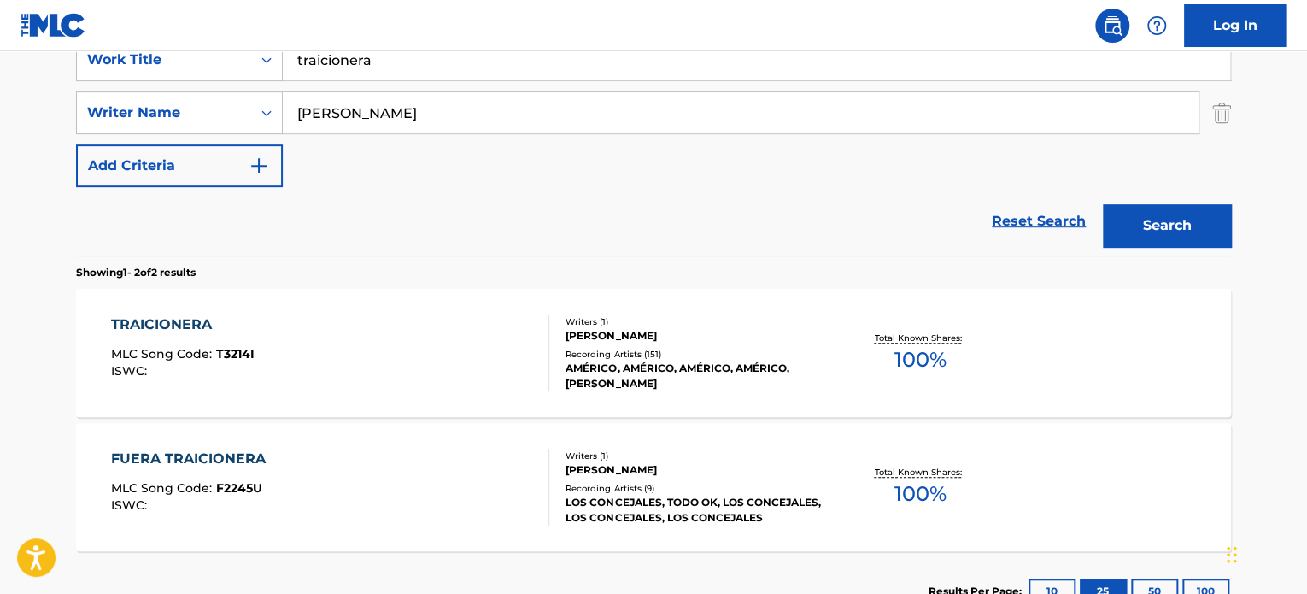
click at [601, 361] on div "AMÉRICO, AMÉRICO, AMÉRICO, AMÉRICO, [PERSON_NAME]" at bounding box center [695, 376] width 258 height 31
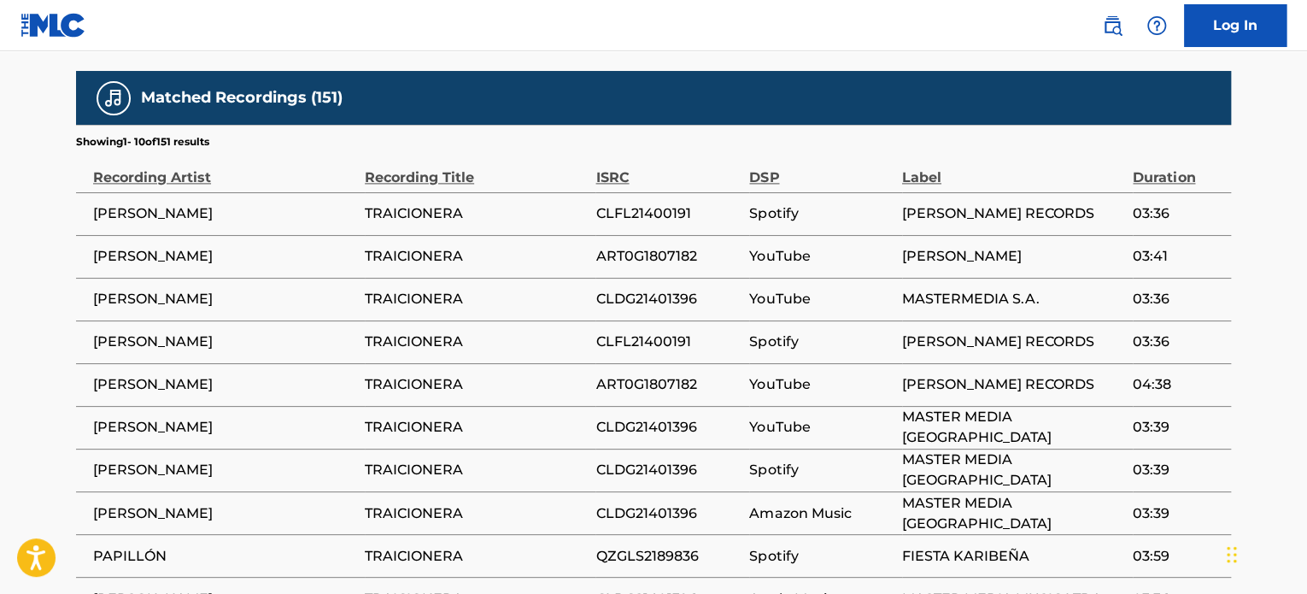
scroll to position [1340, 0]
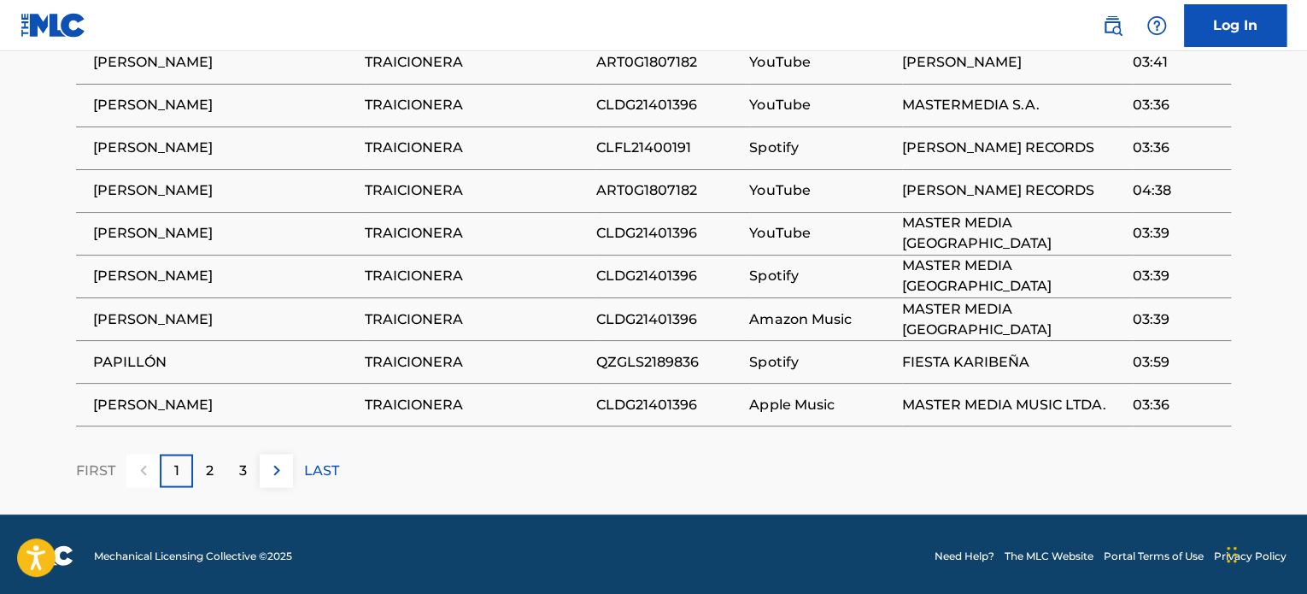
click at [220, 463] on div "2" at bounding box center [209, 470] width 33 height 33
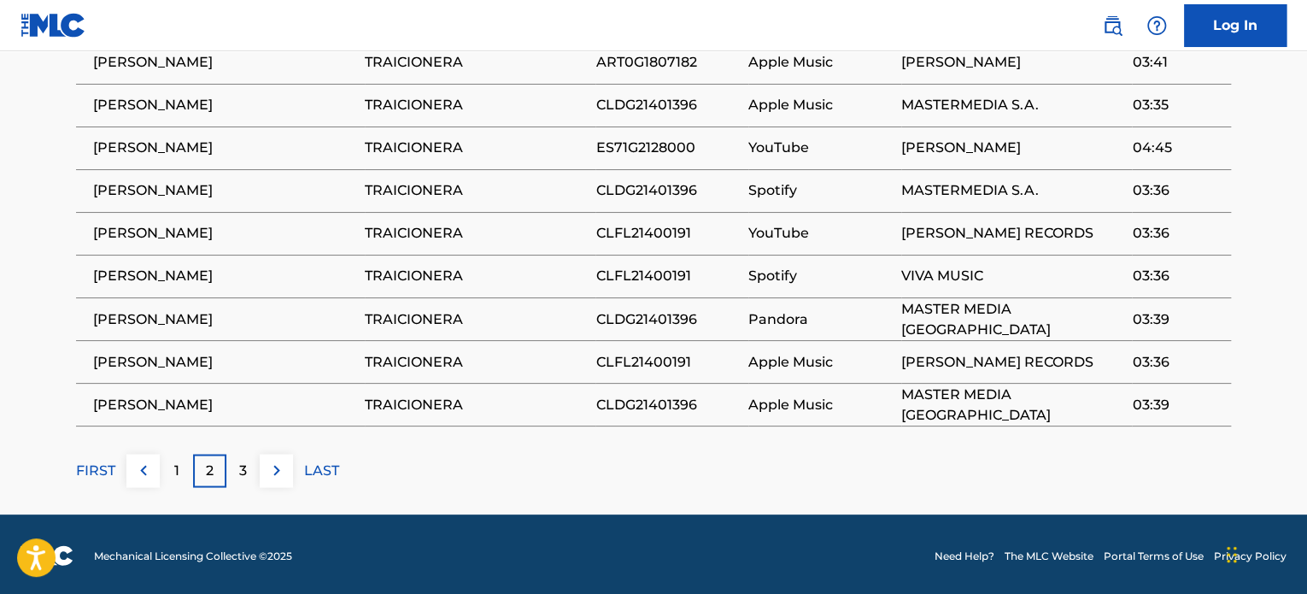
click at [232, 470] on div "3" at bounding box center [242, 470] width 33 height 33
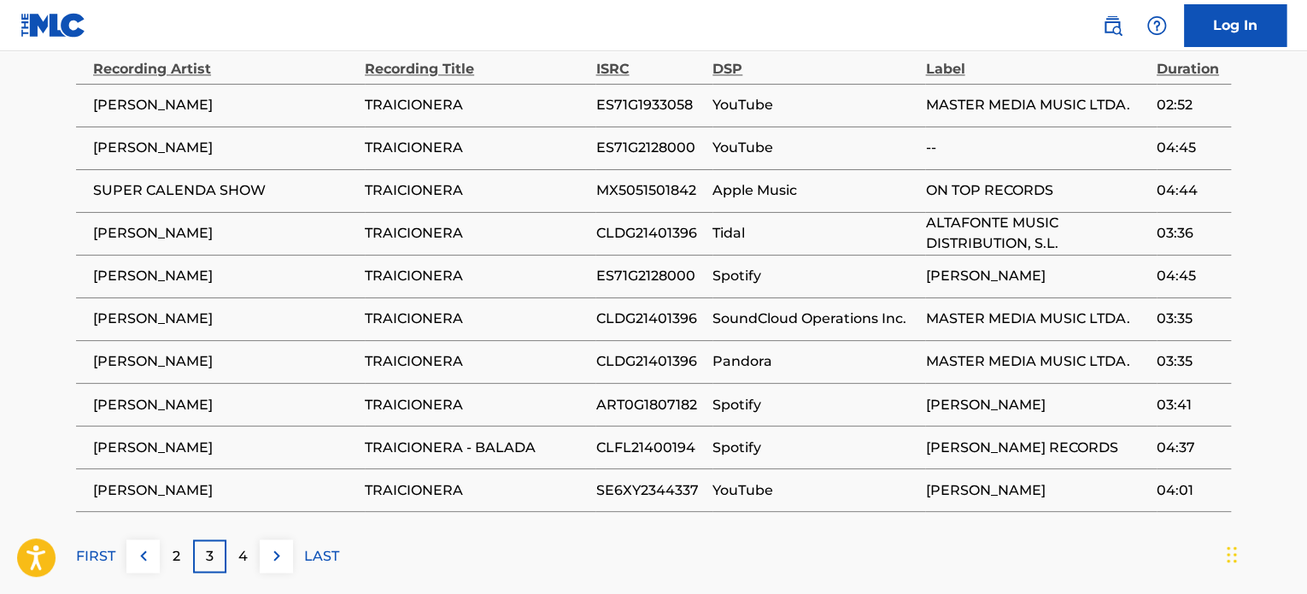
click at [249, 551] on div "4" at bounding box center [242, 555] width 33 height 33
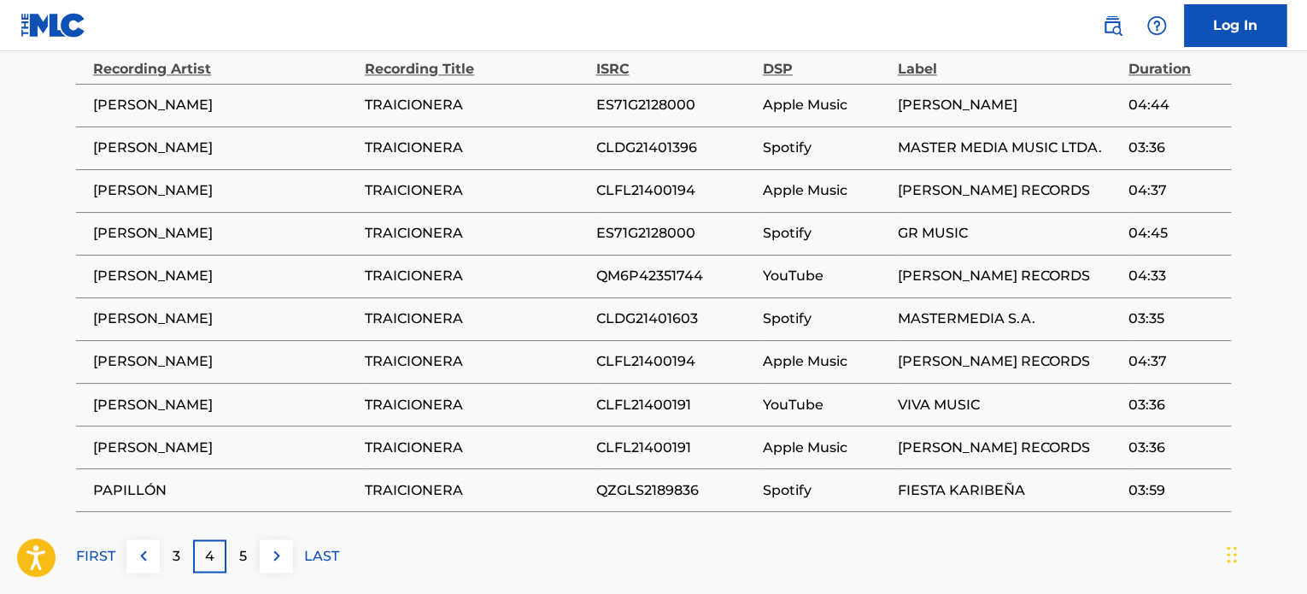
click at [249, 553] on div "5" at bounding box center [242, 555] width 33 height 33
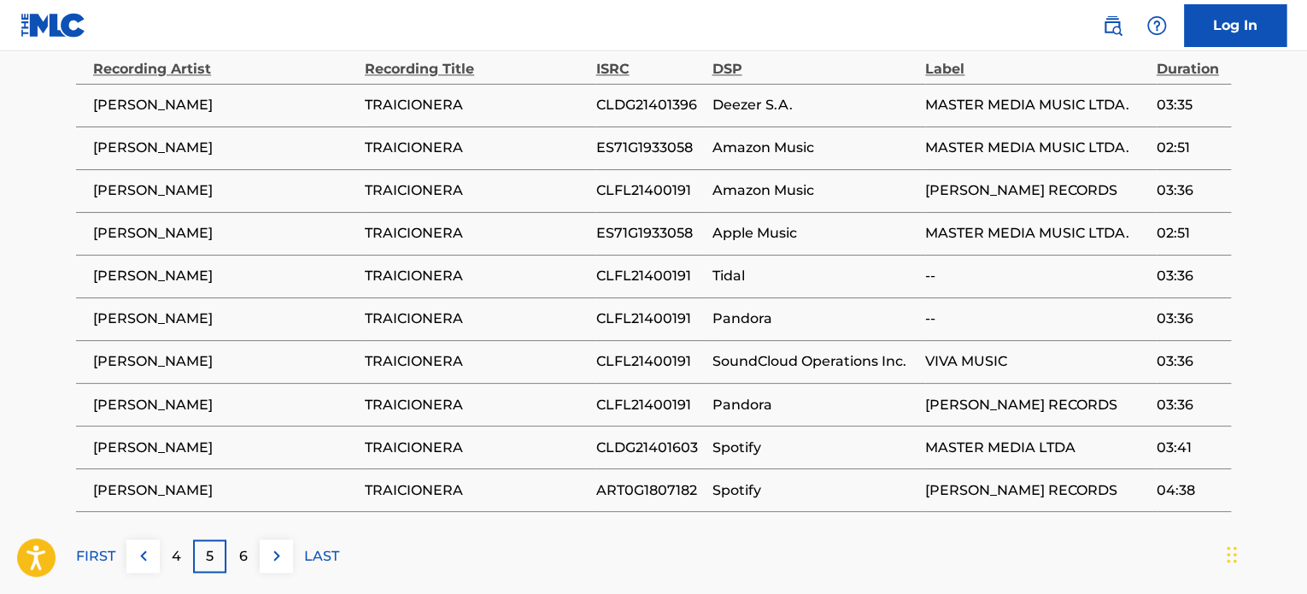
click at [249, 553] on div "6" at bounding box center [242, 555] width 33 height 33
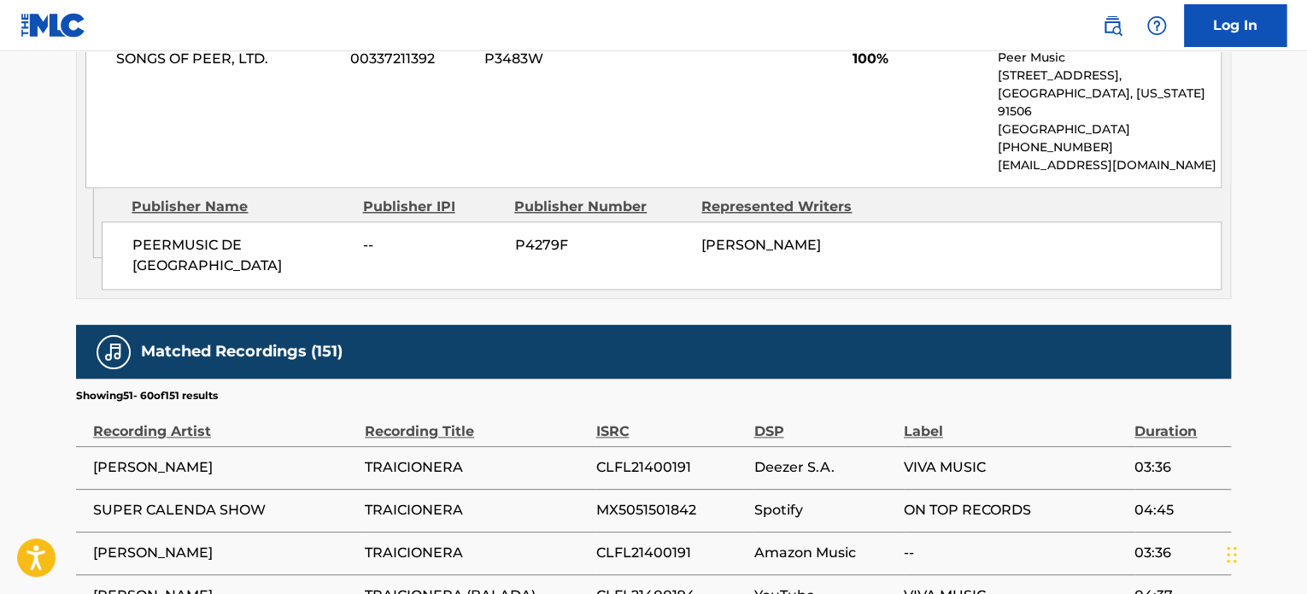
scroll to position [1254, 0]
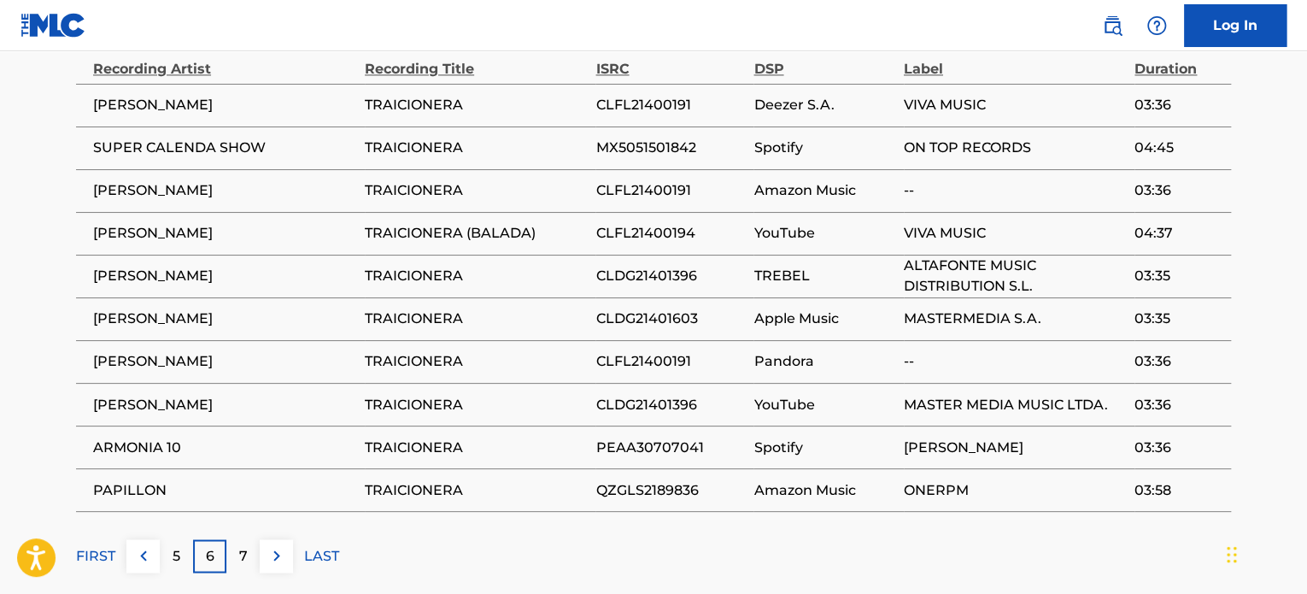
click at [249, 553] on div "7" at bounding box center [242, 555] width 33 height 33
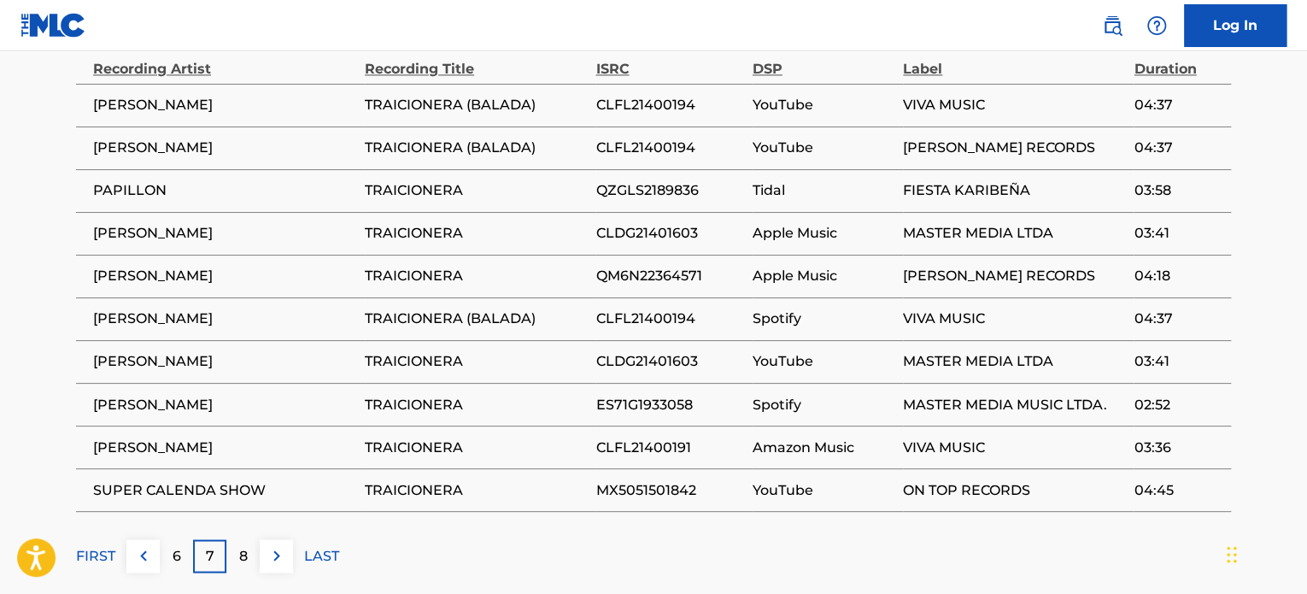
click at [249, 553] on div "8" at bounding box center [242, 555] width 33 height 33
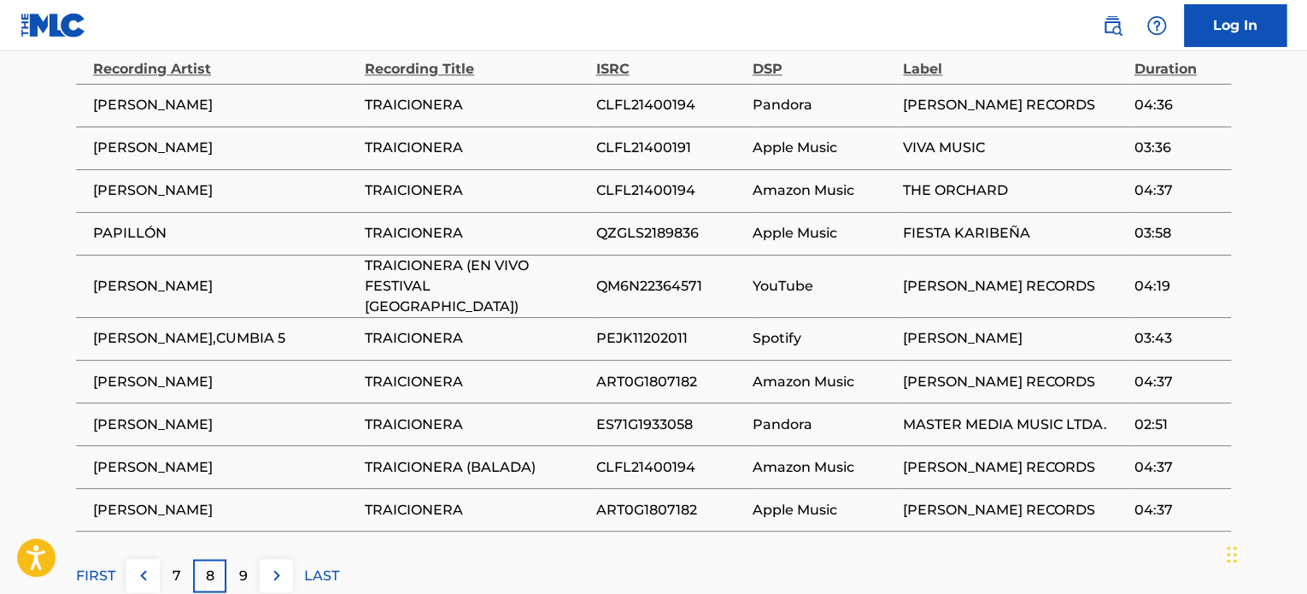
click at [249, 559] on div "9" at bounding box center [242, 575] width 33 height 33
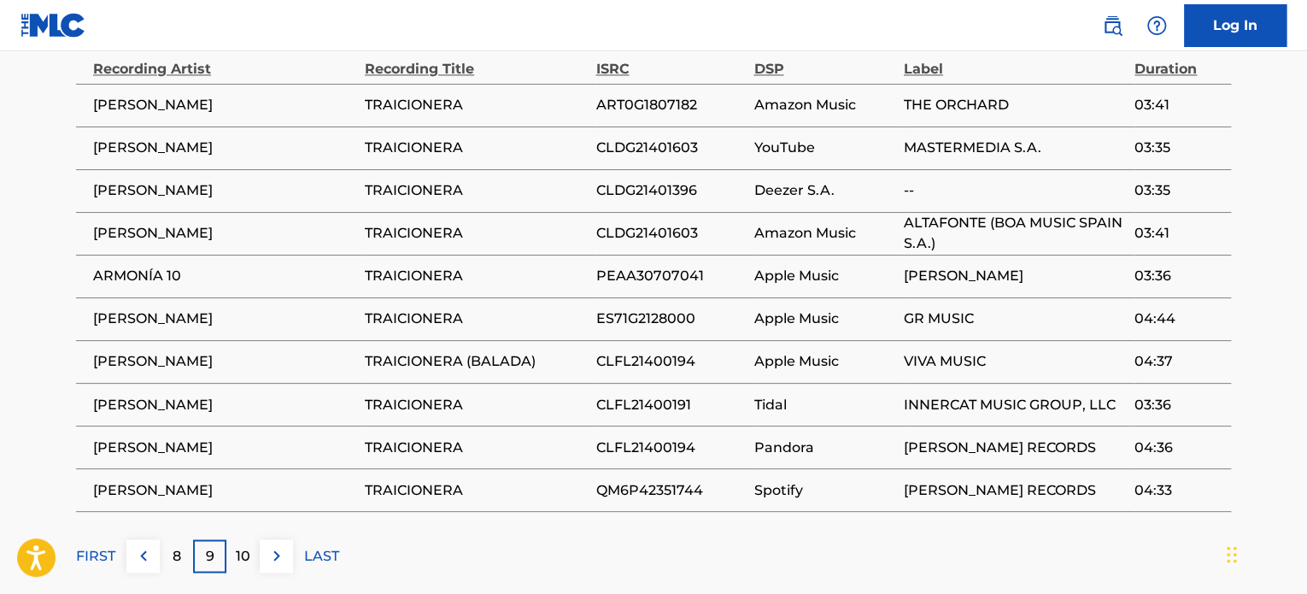
click at [249, 553] on div "10" at bounding box center [242, 555] width 33 height 33
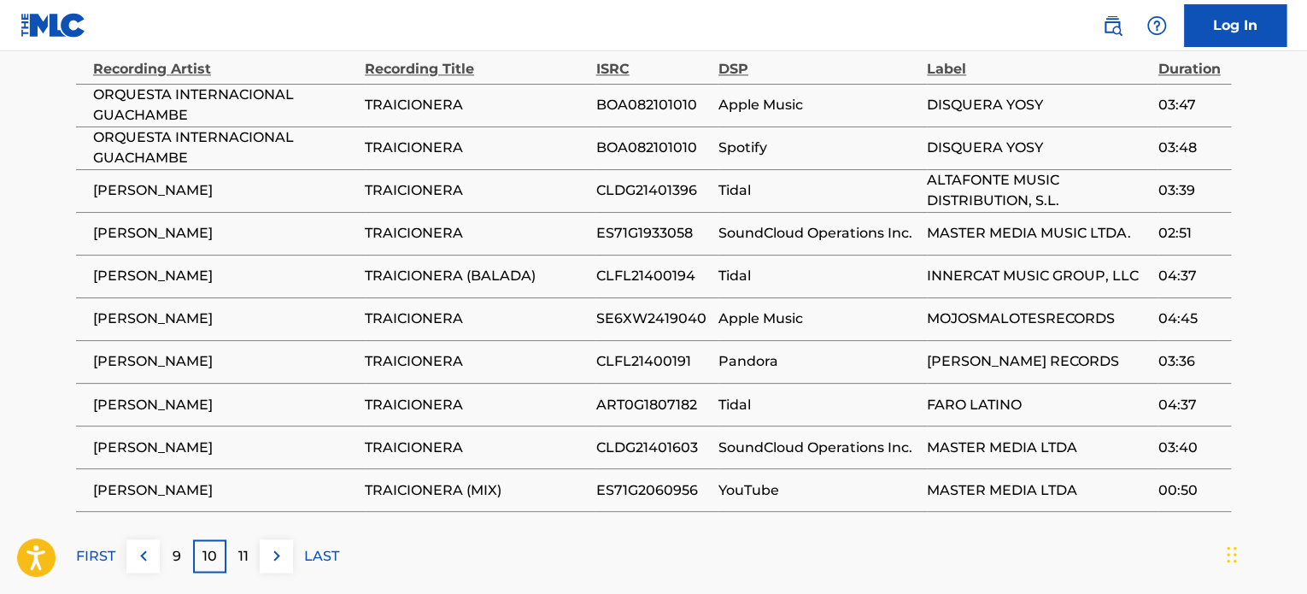
click at [249, 553] on div "11" at bounding box center [242, 555] width 33 height 33
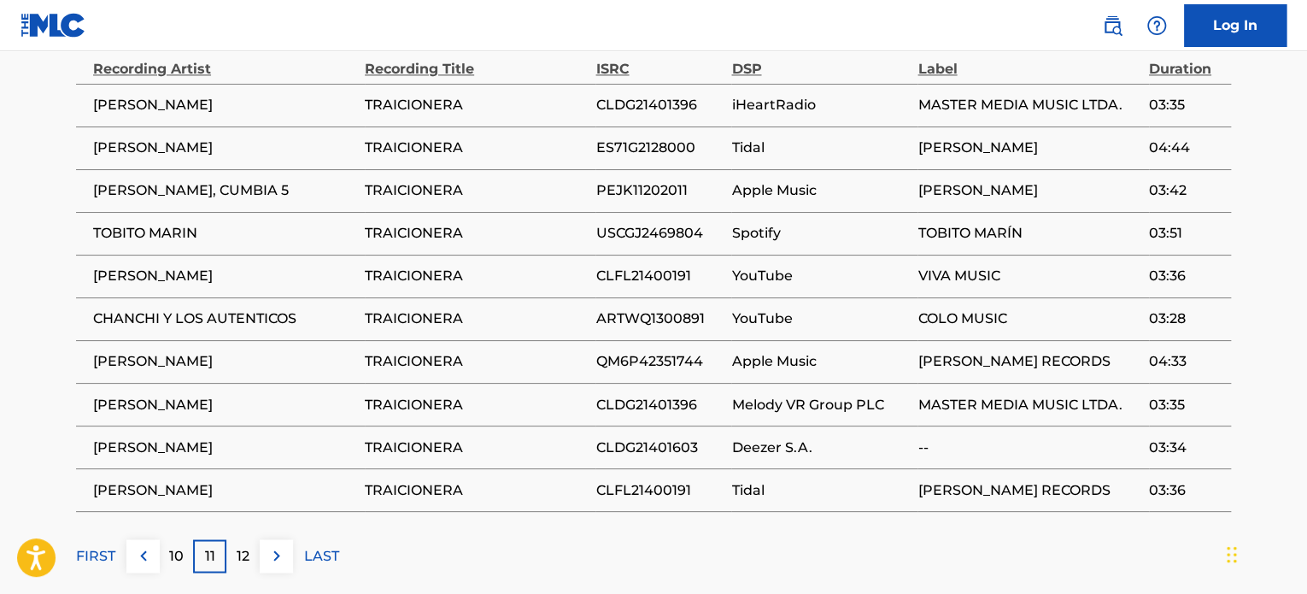
click at [153, 565] on button at bounding box center [142, 555] width 33 height 33
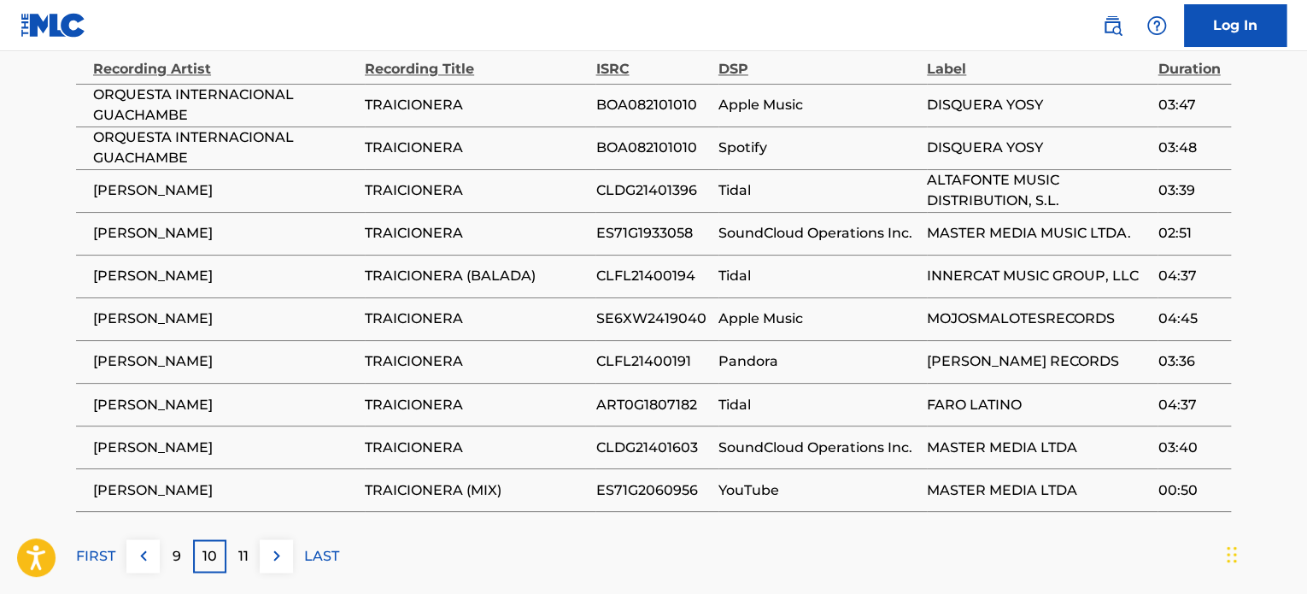
click at [273, 560] on img at bounding box center [277, 555] width 21 height 21
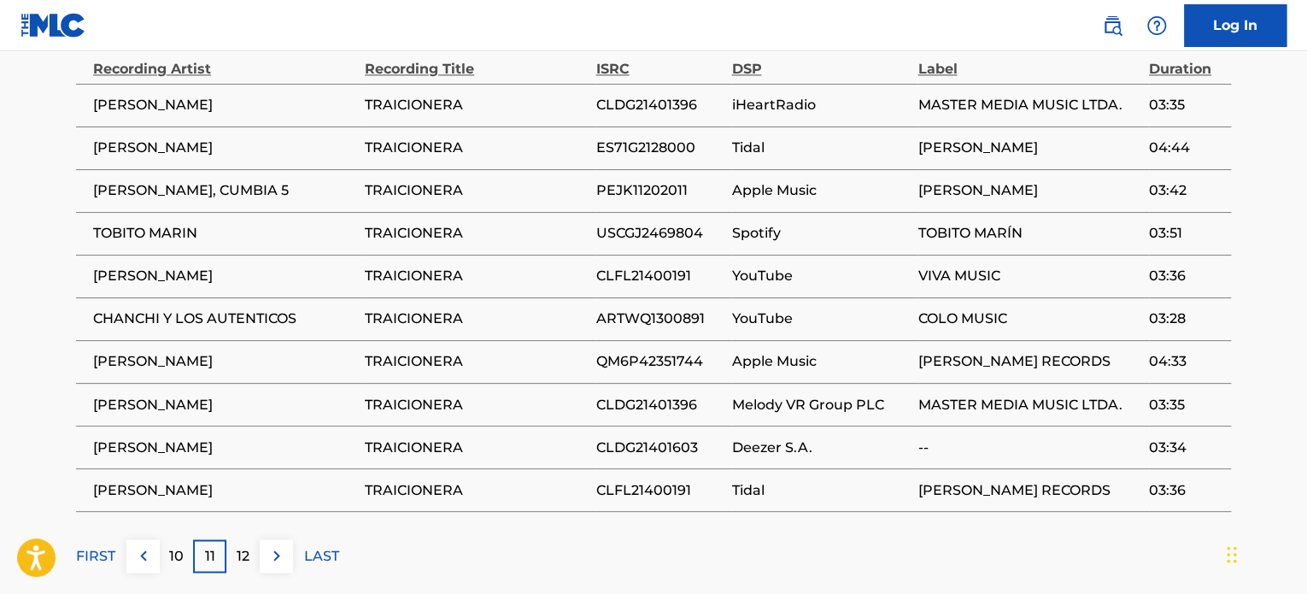
click at [270, 559] on img at bounding box center [277, 555] width 21 height 21
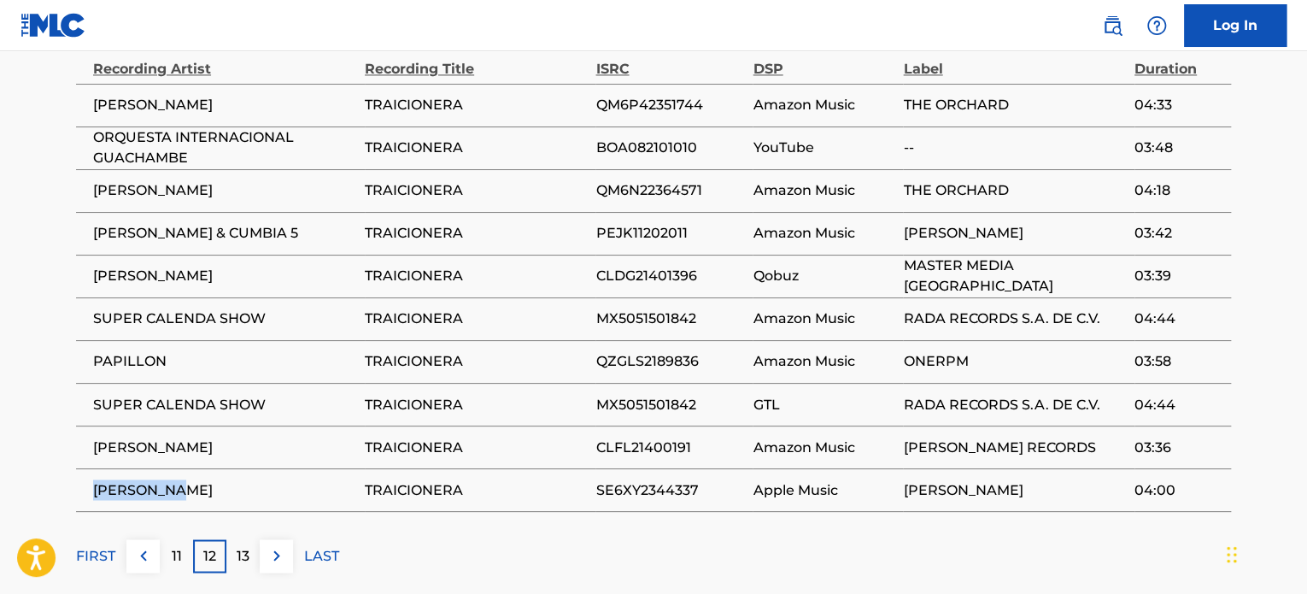
drag, startPoint x: 184, startPoint y: 488, endPoint x: 85, endPoint y: 488, distance: 98.2
click at [85, 490] on td "[PERSON_NAME]" at bounding box center [220, 489] width 289 height 43
copy span "[PERSON_NAME]"
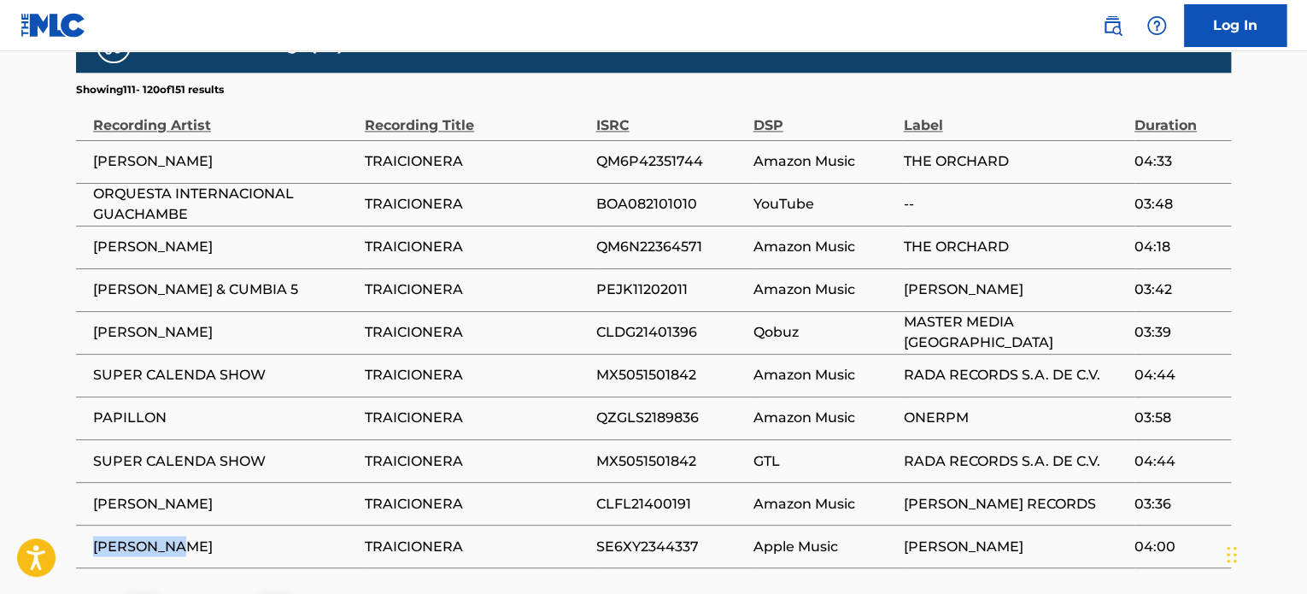
scroll to position [1169, 0]
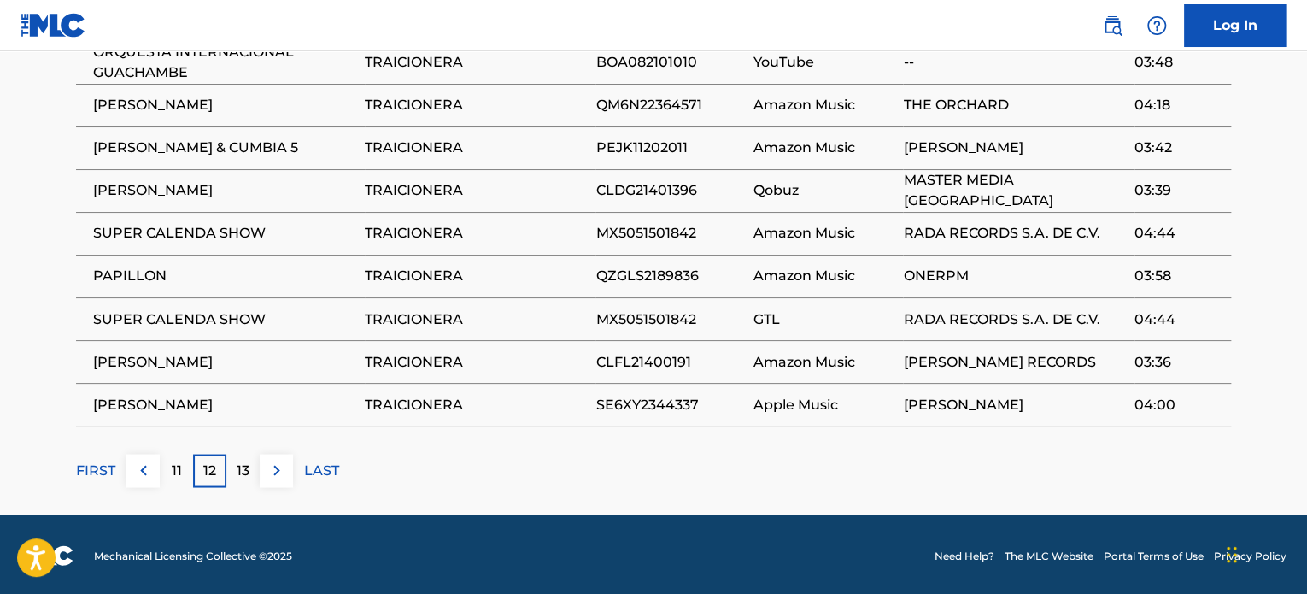
click at [239, 464] on p "13" at bounding box center [243, 470] width 13 height 21
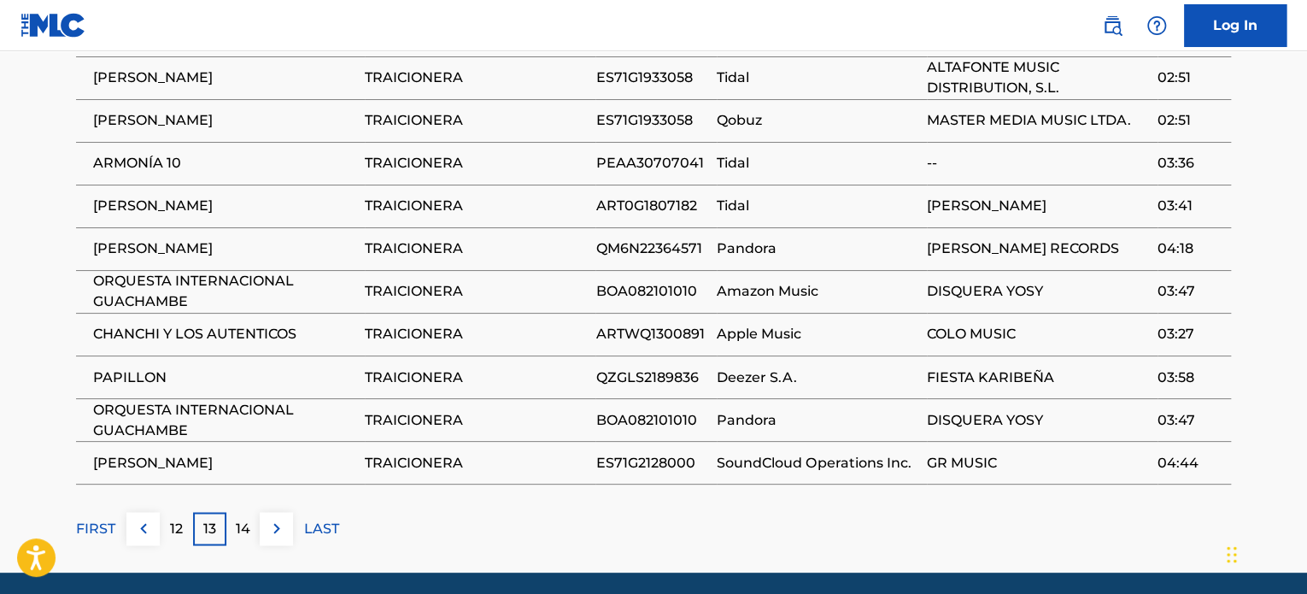
scroll to position [1254, 0]
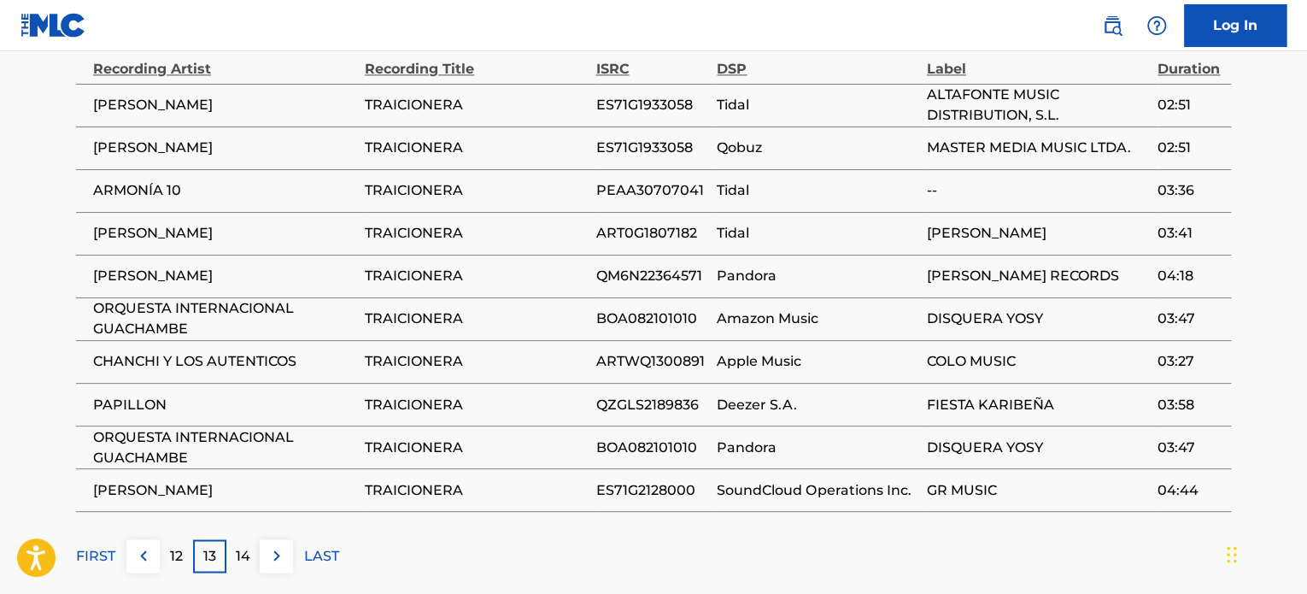
click at [239, 545] on p "14" at bounding box center [243, 555] width 15 height 21
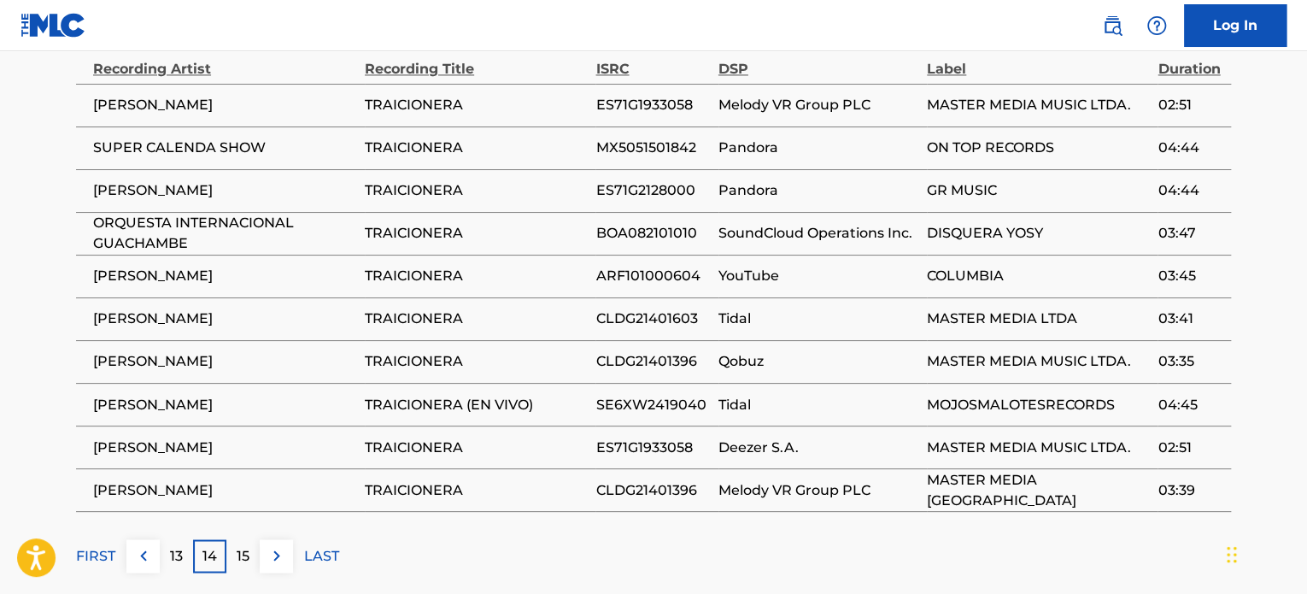
click at [239, 545] on p "15" at bounding box center [243, 555] width 13 height 21
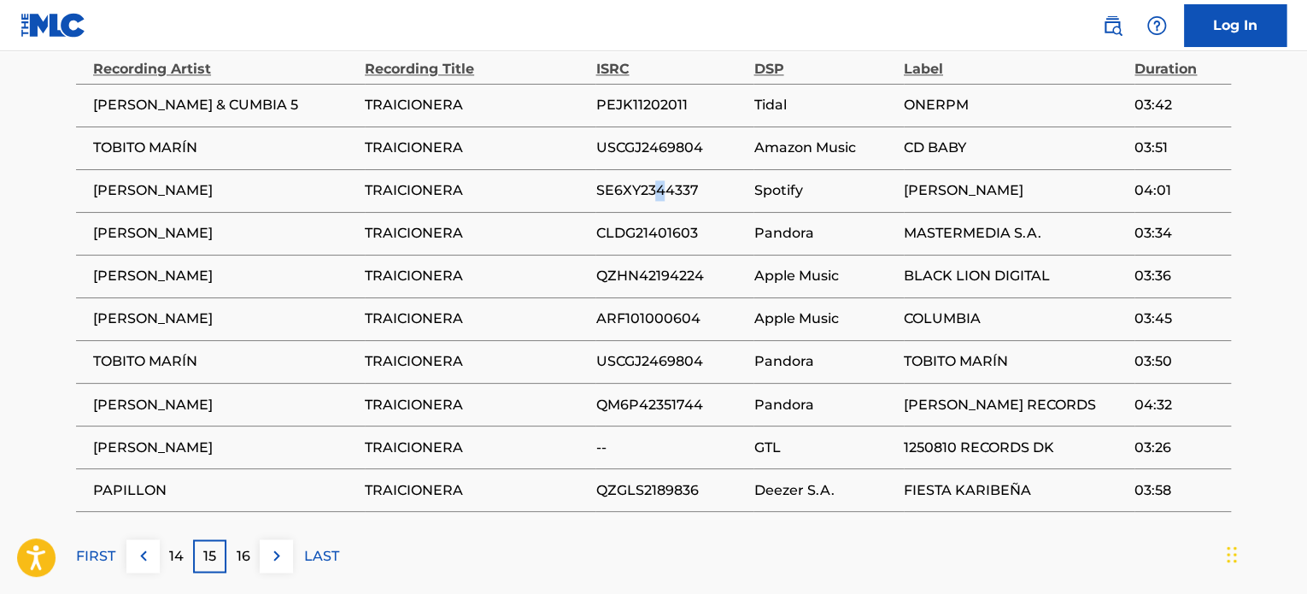
click at [659, 180] on span "SE6XY2344337" at bounding box center [670, 190] width 150 height 21
click at [657, 199] on td "SE6XY2344337" at bounding box center [674, 190] width 158 height 43
click at [665, 191] on span "SE6XY2344337" at bounding box center [670, 190] width 150 height 21
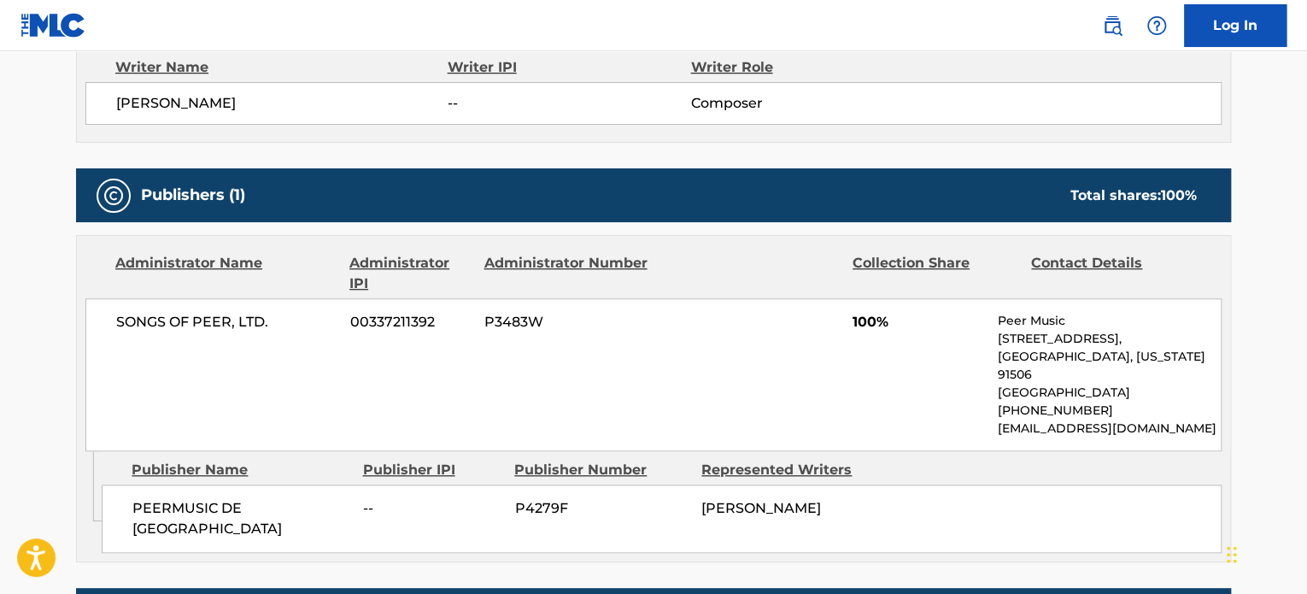
scroll to position [683, 0]
